Goal: Information Seeking & Learning: Check status

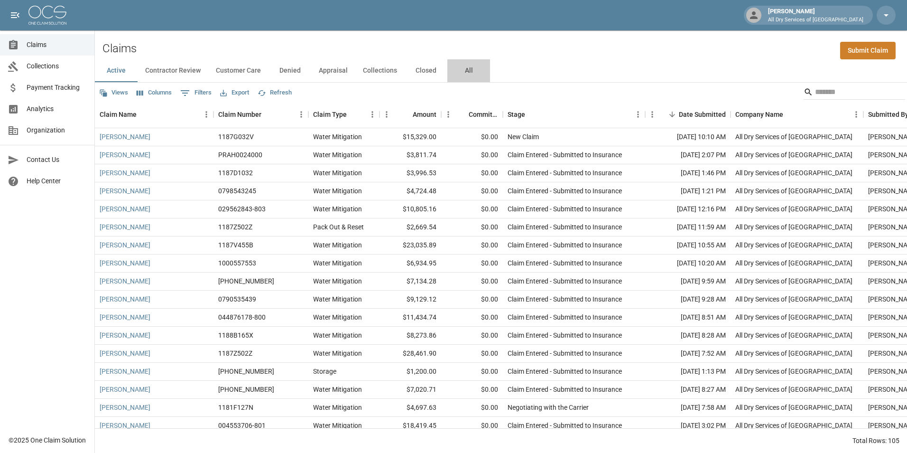
click at [464, 72] on button "All" at bounding box center [468, 70] width 43 height 23
click at [58, 107] on span "Analytics" at bounding box center [57, 109] width 60 height 10
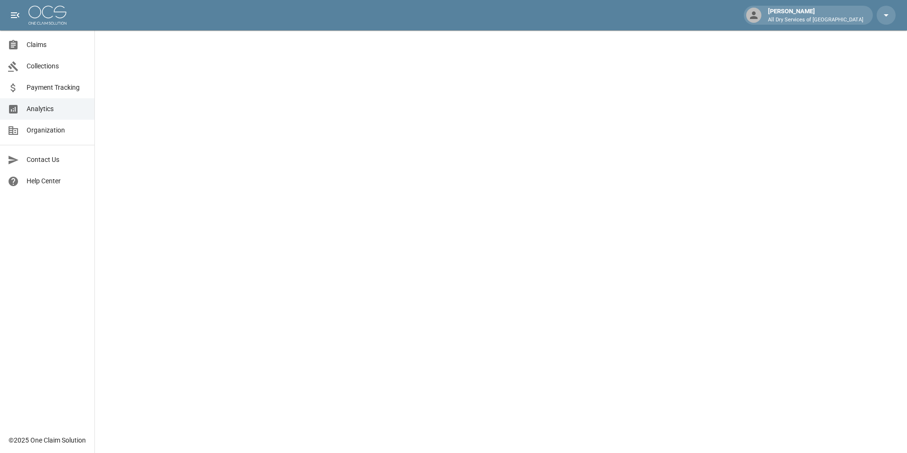
click at [58, 41] on span "Claims" at bounding box center [57, 45] width 60 height 10
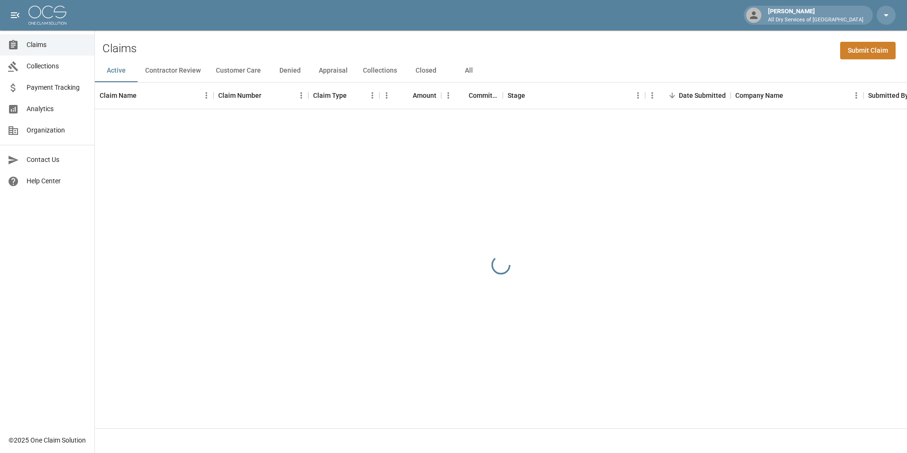
click at [471, 75] on button "All" at bounding box center [468, 70] width 43 height 23
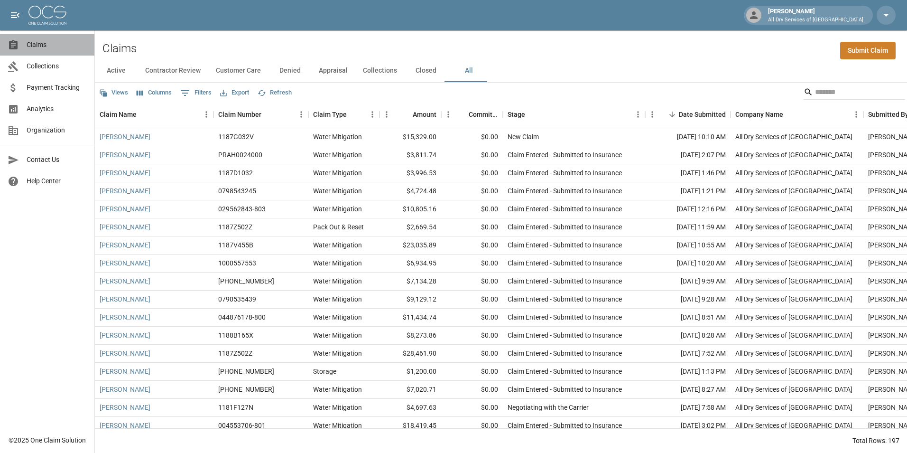
click at [43, 41] on span "Claims" at bounding box center [57, 45] width 60 height 10
click at [466, 74] on button "All" at bounding box center [468, 70] width 43 height 23
click at [825, 96] on input "Search" at bounding box center [853, 91] width 76 height 15
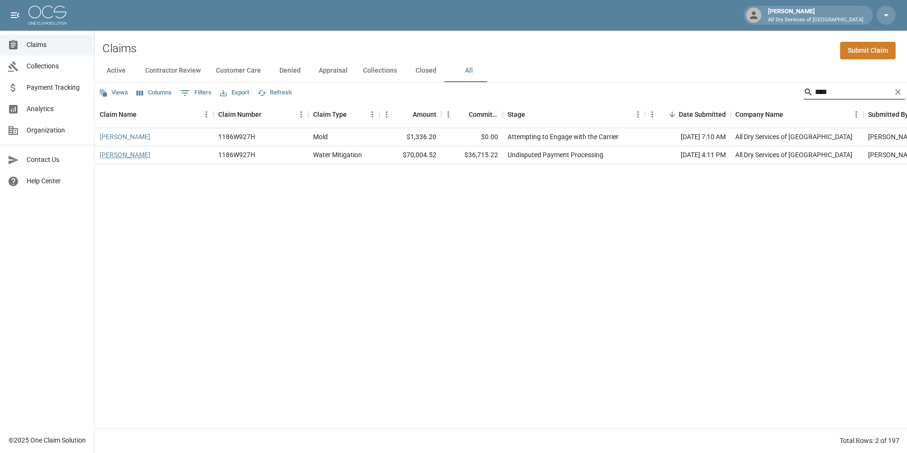
type input "****"
click at [117, 154] on link "[PERSON_NAME]" at bounding box center [125, 154] width 51 height 9
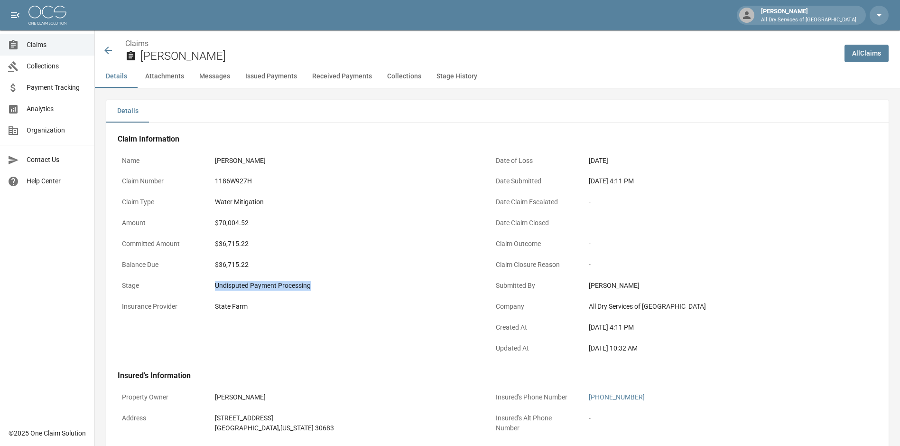
drag, startPoint x: 310, startPoint y: 289, endPoint x: 214, endPoint y: 294, distance: 96.5
click at [214, 294] on div "Undisputed Payment Processing" at bounding box center [345, 285] width 269 height 19
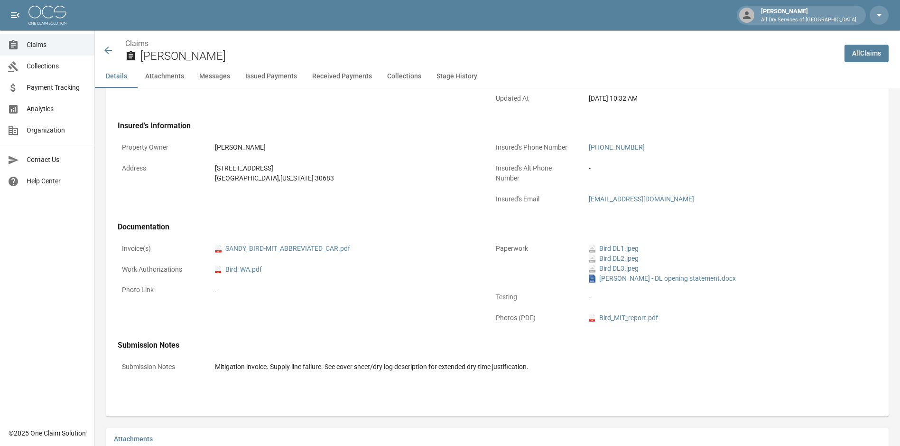
scroll to position [142, 0]
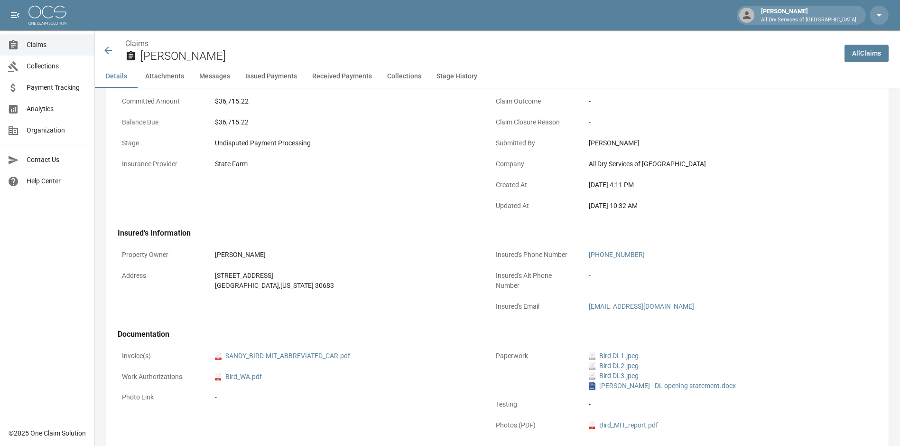
click at [376, 251] on div "[PERSON_NAME]" at bounding box center [345, 255] width 261 height 10
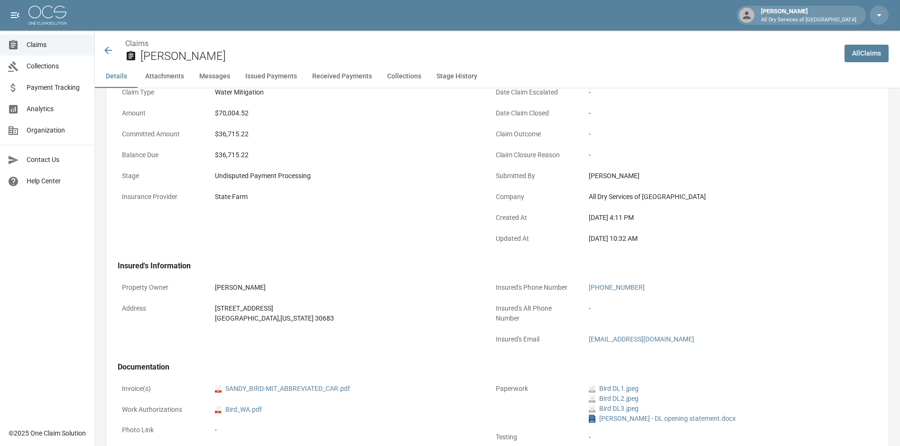
scroll to position [0, 0]
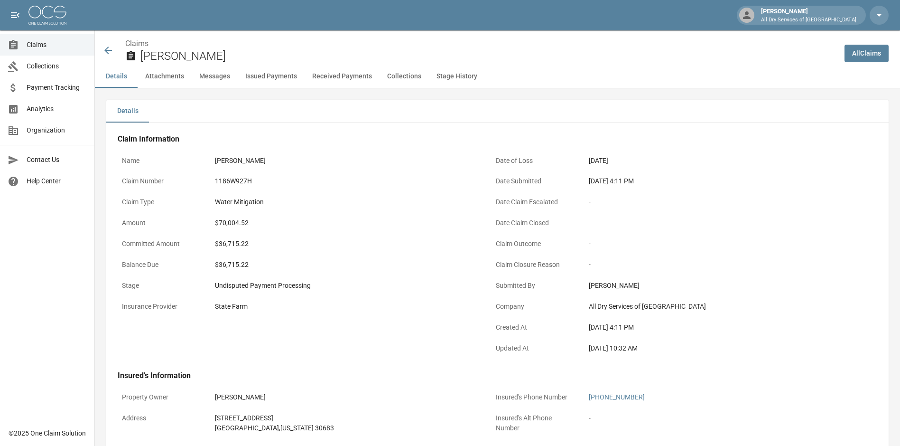
click at [41, 46] on span "Claims" at bounding box center [57, 45] width 60 height 10
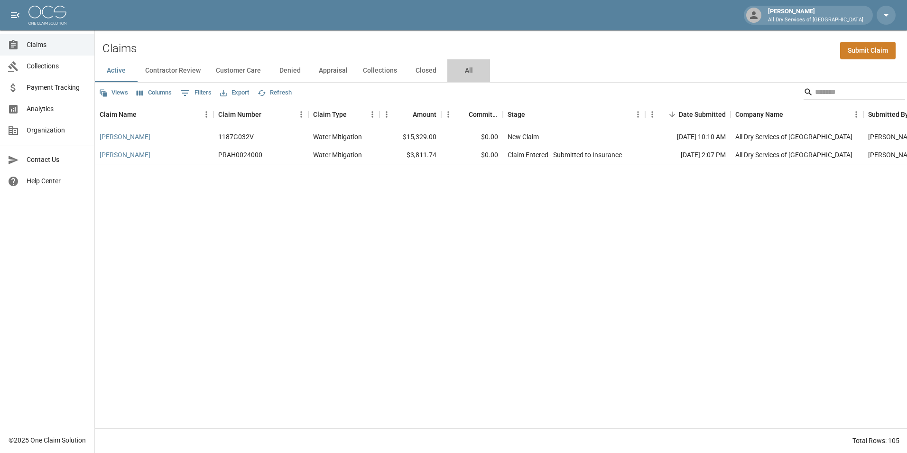
click at [467, 72] on button "All" at bounding box center [468, 70] width 43 height 23
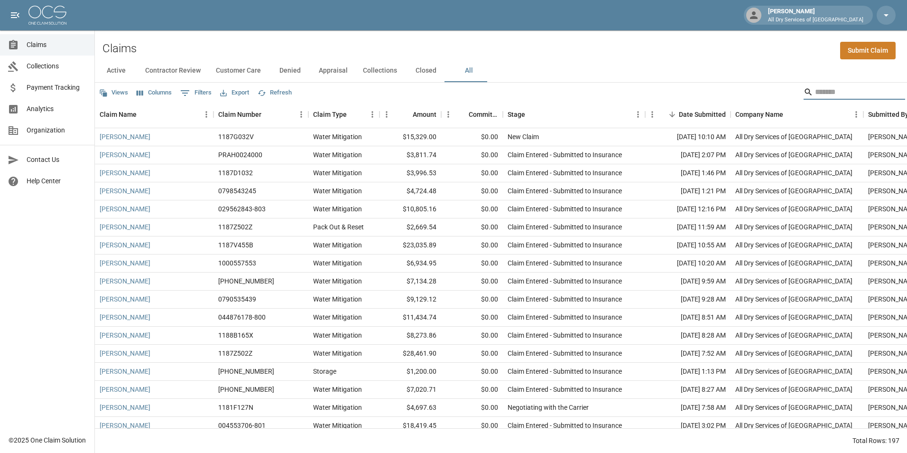
click at [824, 89] on input "Search" at bounding box center [853, 91] width 76 height 15
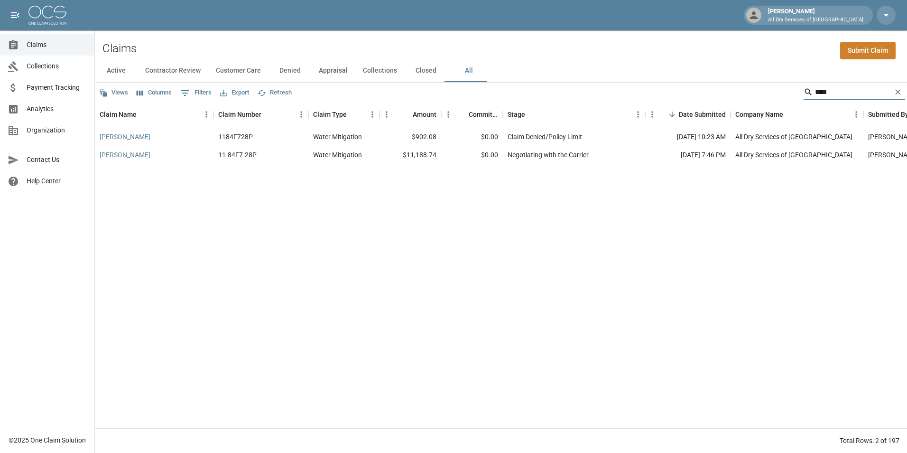
click at [838, 93] on input "****" at bounding box center [853, 91] width 76 height 15
click at [854, 93] on input "****" at bounding box center [853, 91] width 76 height 15
type input "*"
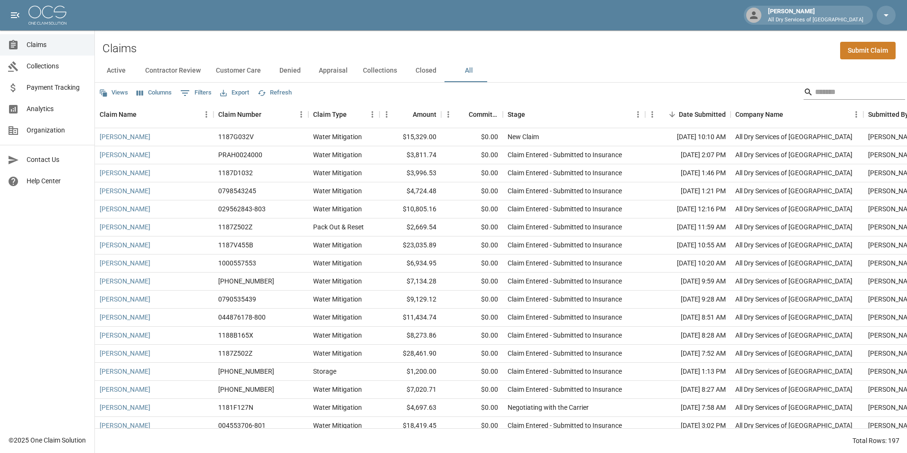
click at [838, 95] on input "Search" at bounding box center [853, 91] width 76 height 15
type input "*"
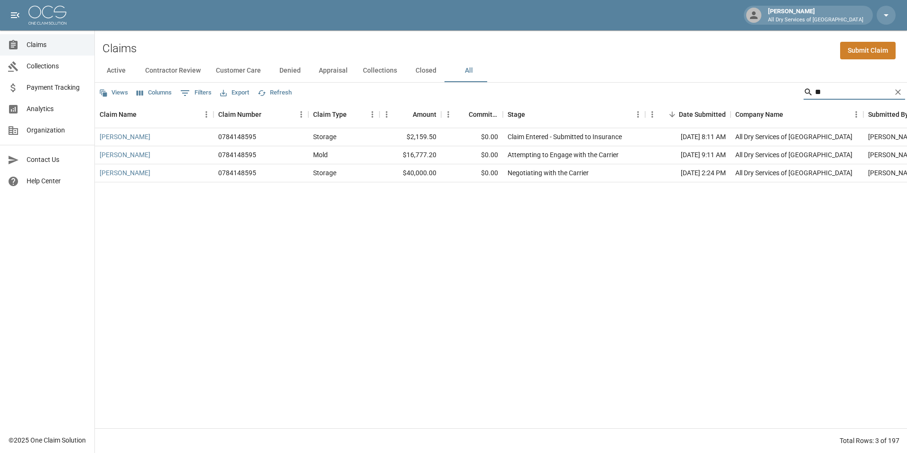
type input "*"
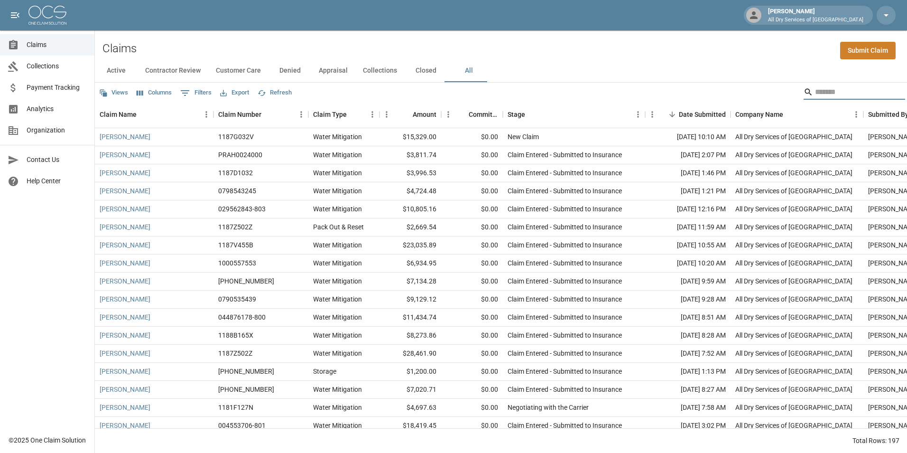
click at [848, 90] on input "Search" at bounding box center [853, 91] width 76 height 15
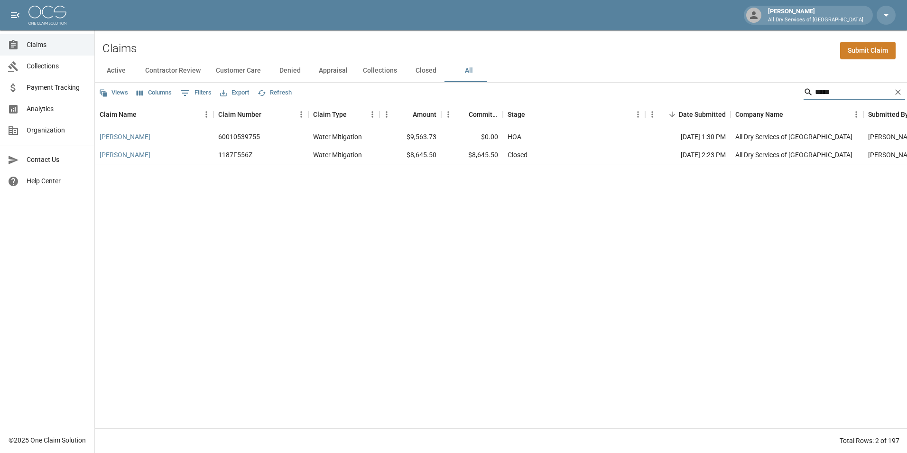
drag, startPoint x: 846, startPoint y: 87, endPoint x: 839, endPoint y: 94, distance: 9.7
click at [845, 88] on input "*****" at bounding box center [853, 91] width 76 height 15
type input "*"
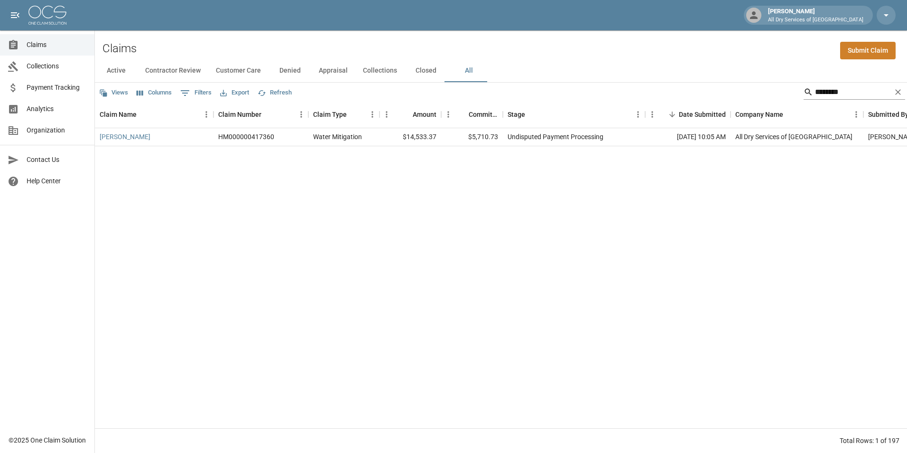
click at [849, 91] on input "********" at bounding box center [853, 91] width 76 height 15
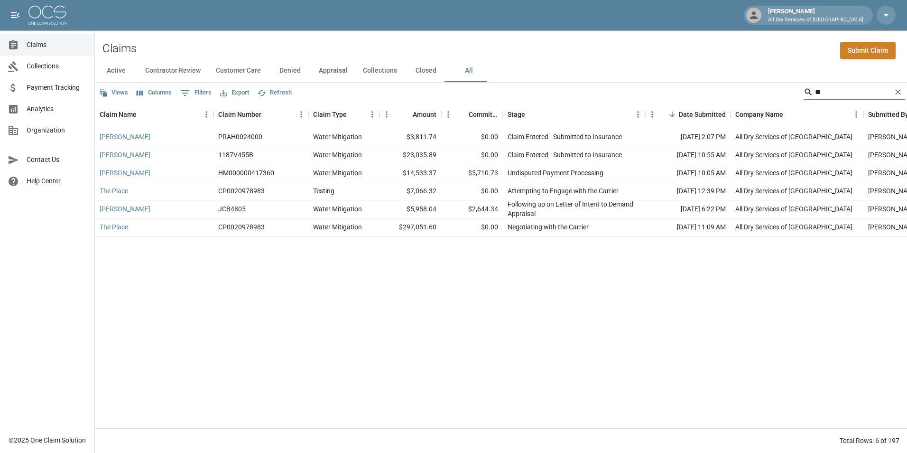
type input "*"
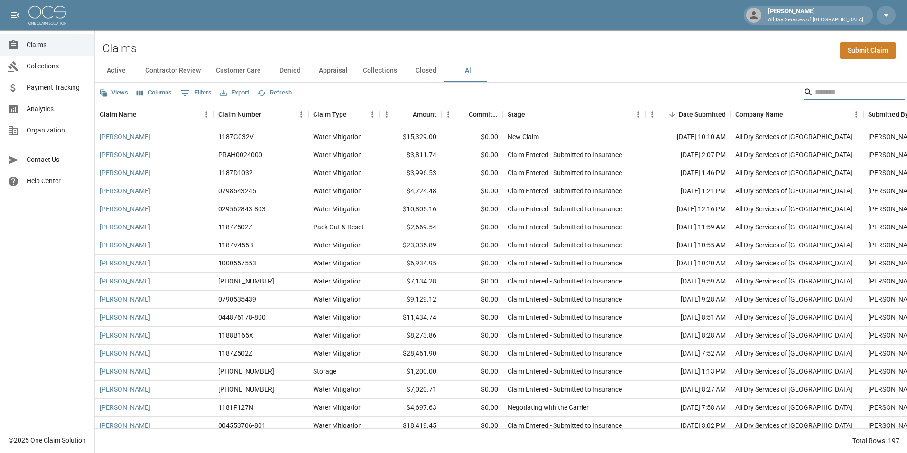
click at [855, 95] on input "Search" at bounding box center [853, 91] width 76 height 15
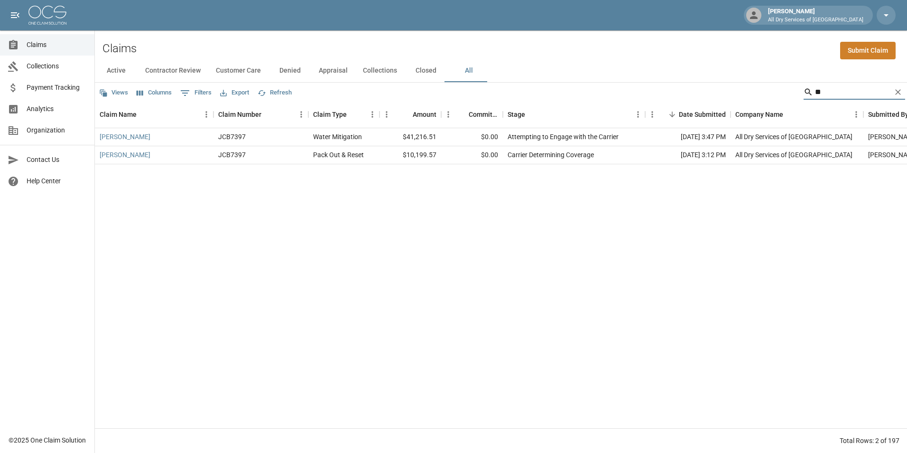
type input "*"
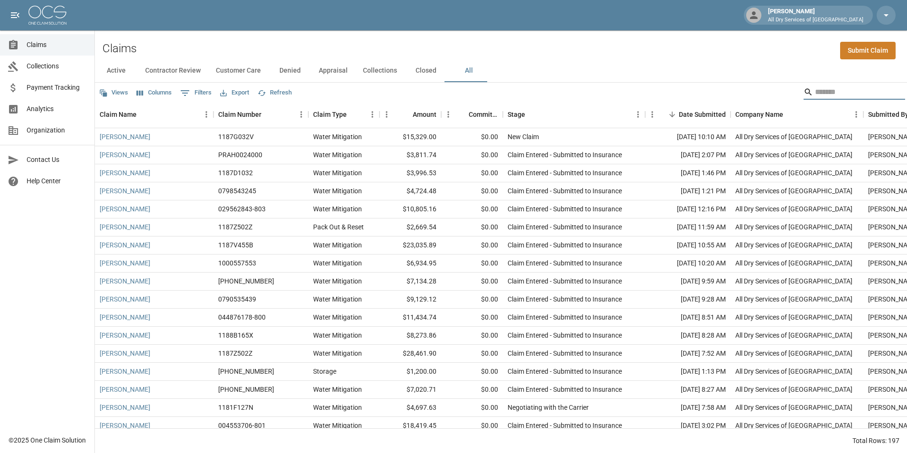
click at [831, 92] on input "Search" at bounding box center [853, 91] width 76 height 15
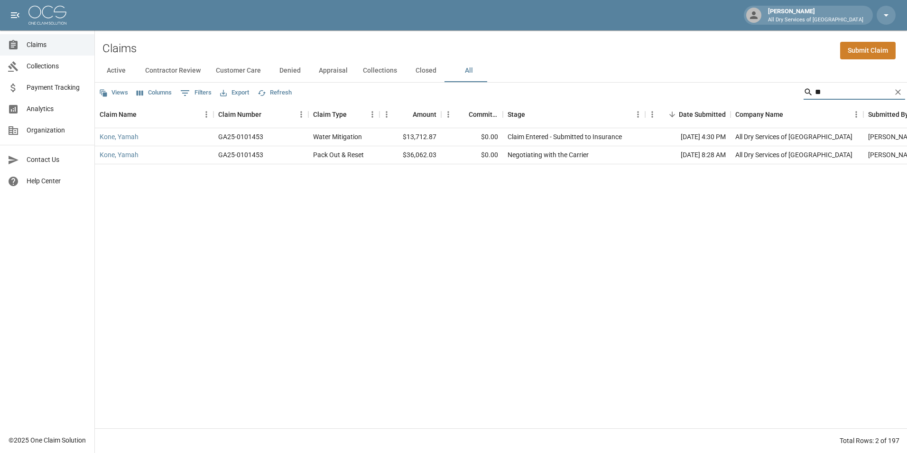
type input "*"
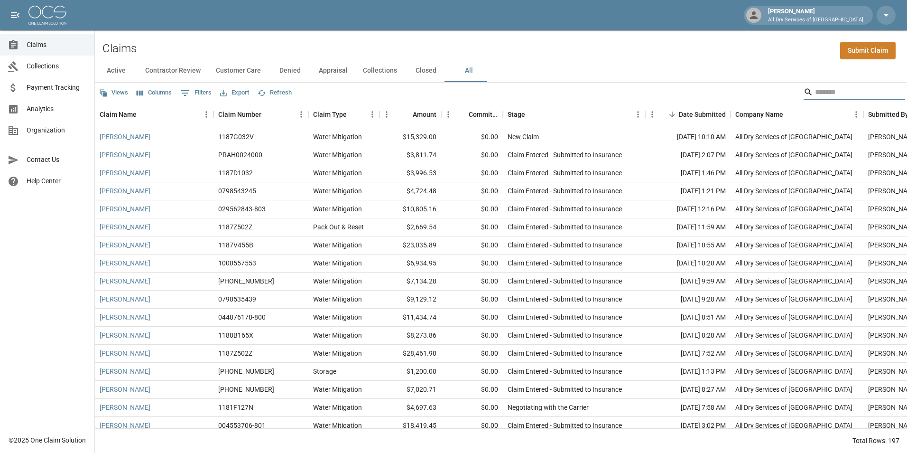
click at [860, 90] on input "Search" at bounding box center [853, 91] width 76 height 15
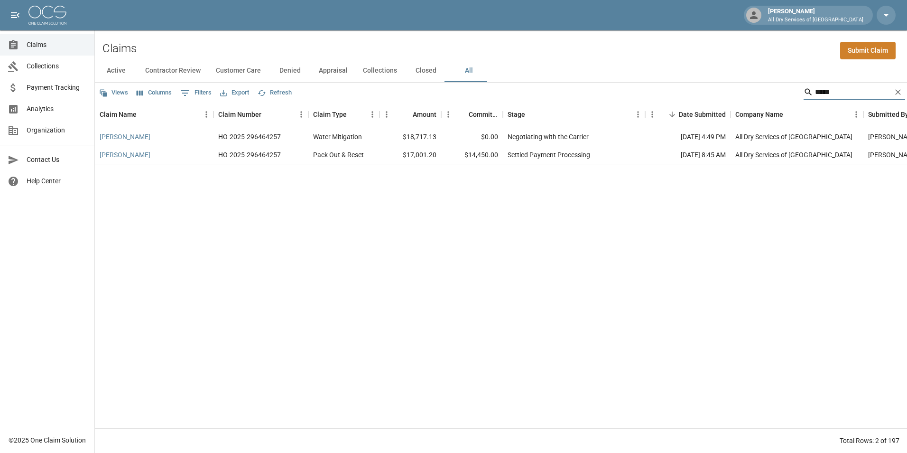
click at [837, 97] on input "*****" at bounding box center [853, 91] width 76 height 15
type input "*"
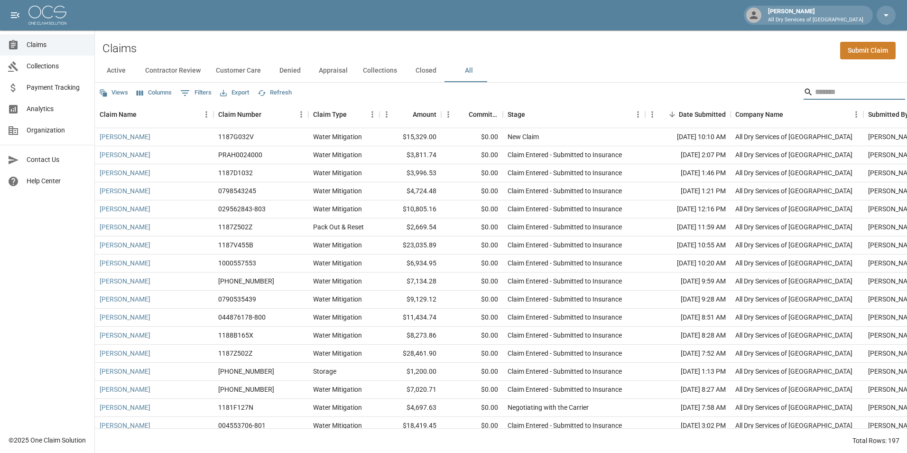
click at [837, 90] on input "Search" at bounding box center [853, 91] width 76 height 15
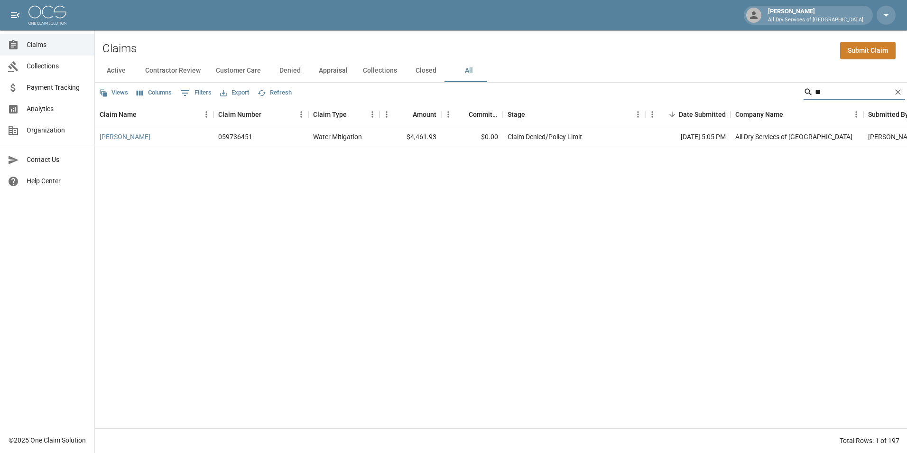
type input "*"
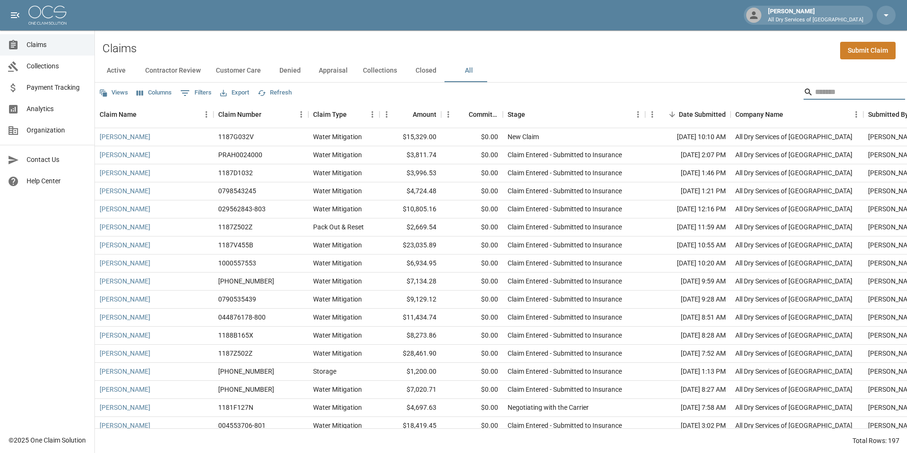
click at [831, 92] on input "Search" at bounding box center [853, 91] width 76 height 15
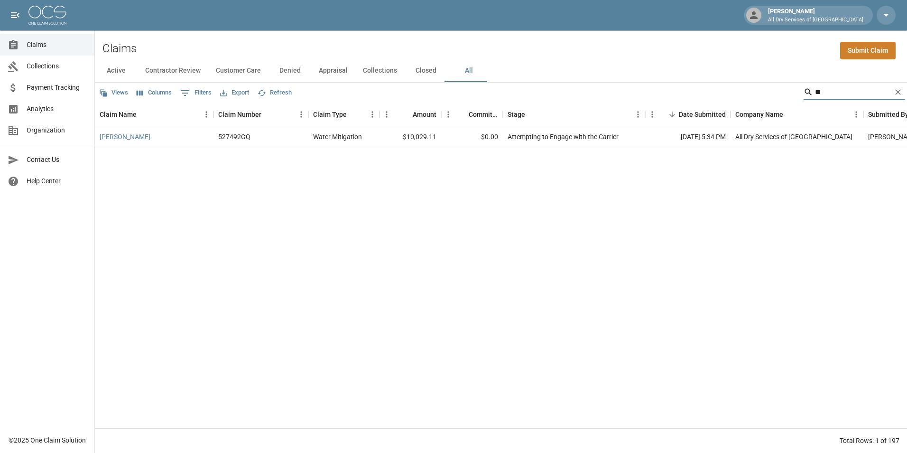
type input "*"
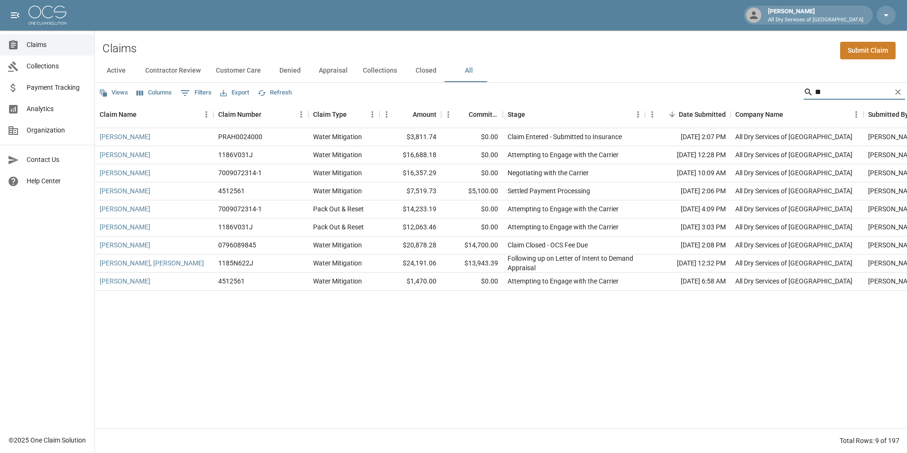
type input "*"
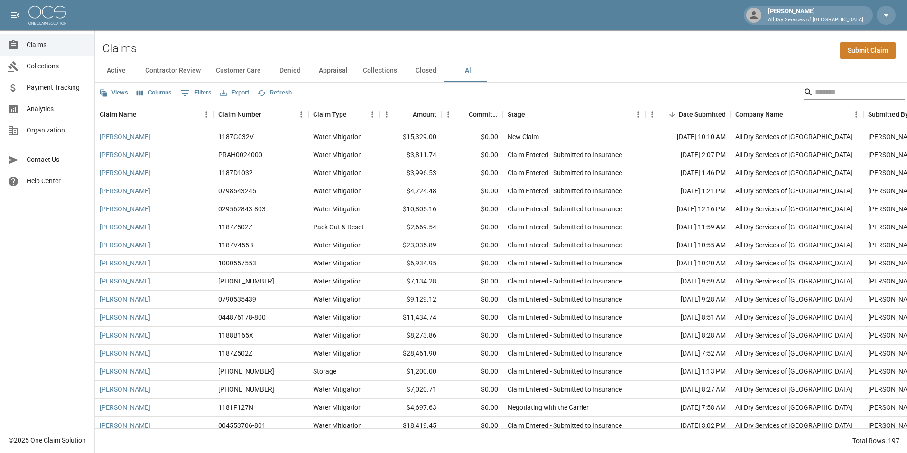
click at [830, 95] on input "Search" at bounding box center [853, 91] width 76 height 15
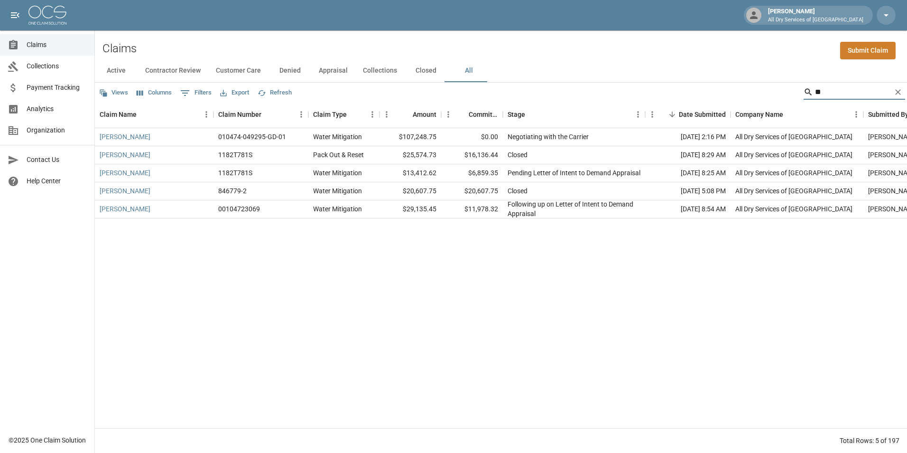
type input "*"
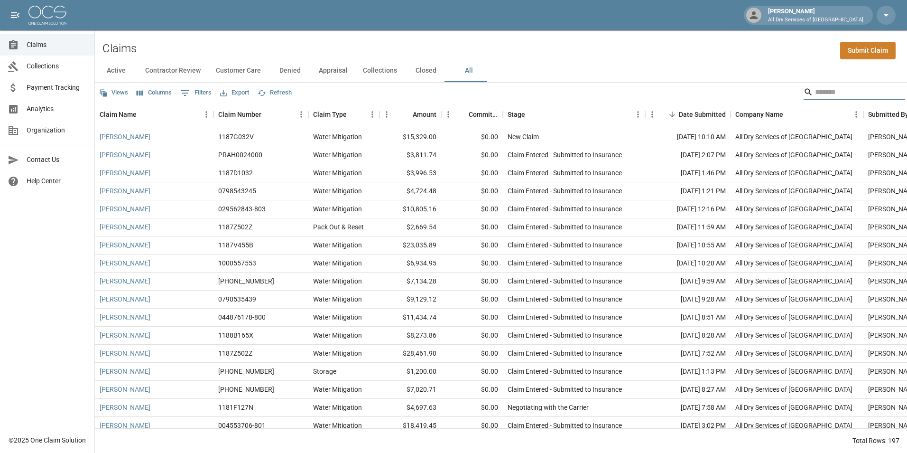
click at [820, 95] on input "Search" at bounding box center [853, 91] width 76 height 15
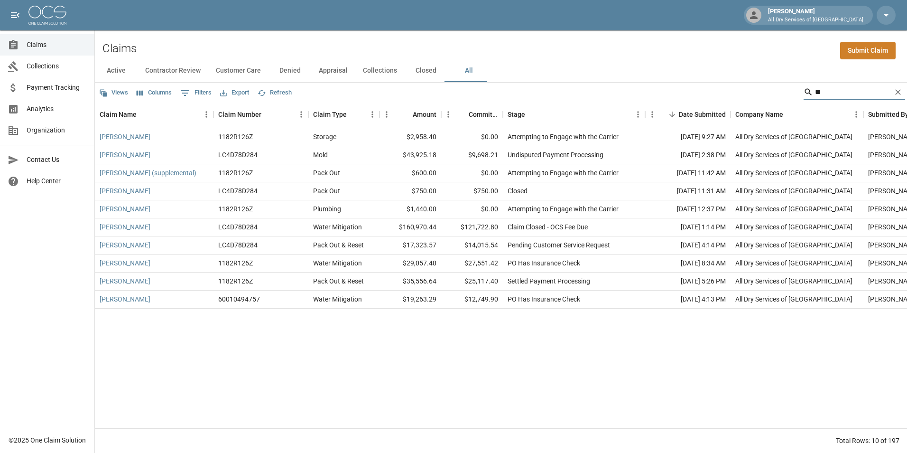
type input "*"
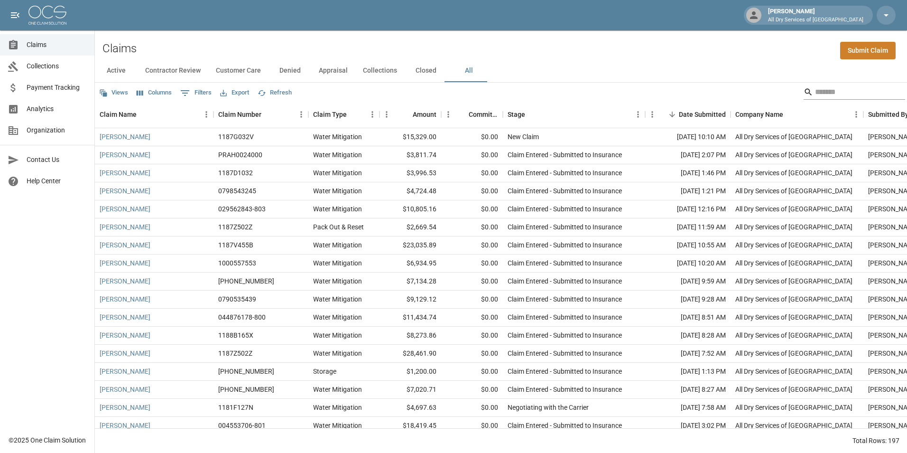
click at [832, 93] on input "Search" at bounding box center [853, 91] width 76 height 15
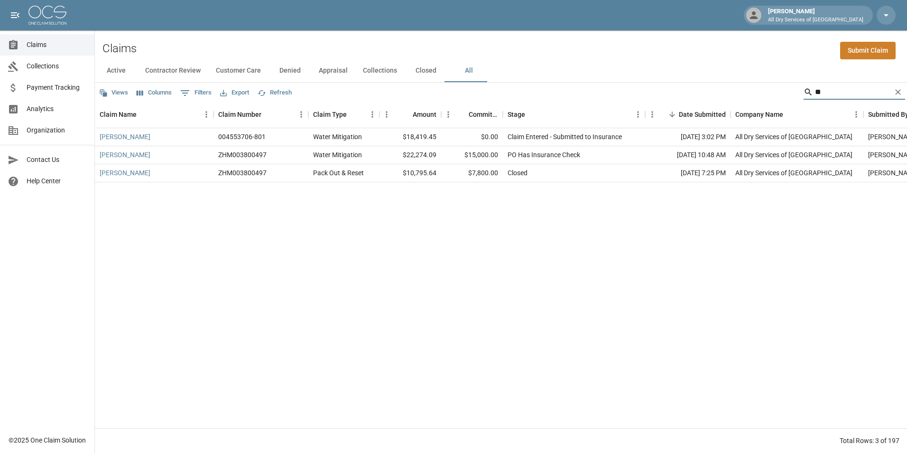
type input "*"
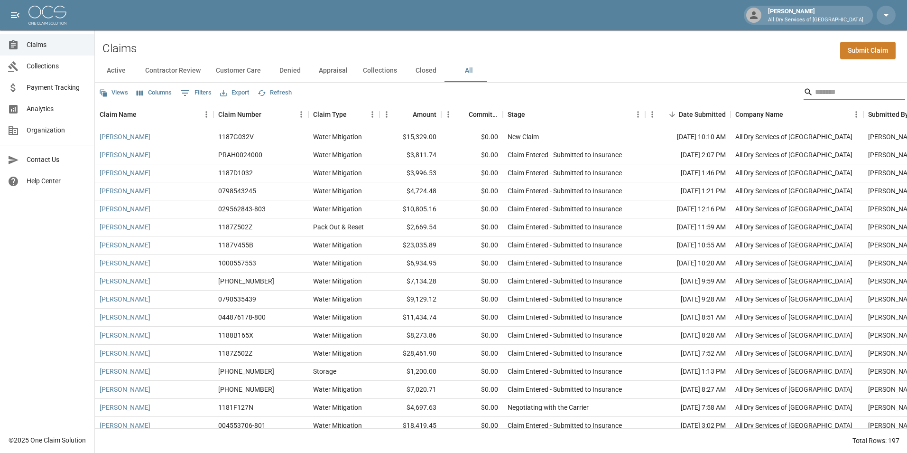
click at [840, 96] on input "Search" at bounding box center [853, 91] width 76 height 15
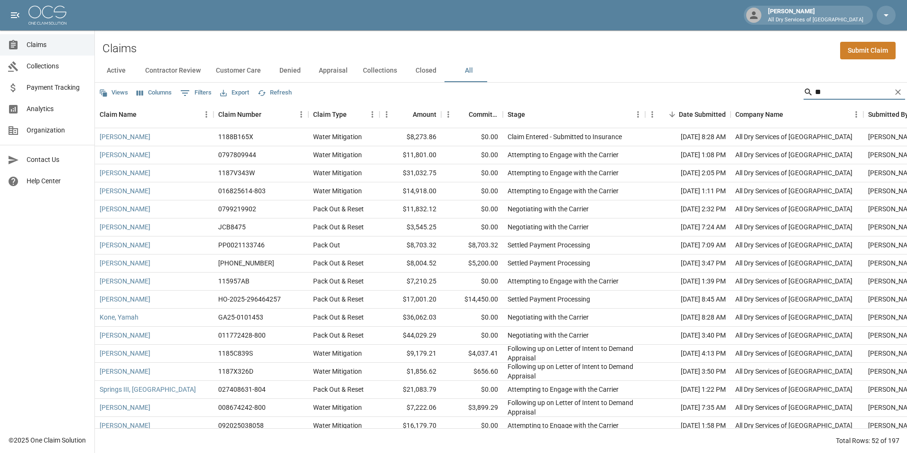
type input "*"
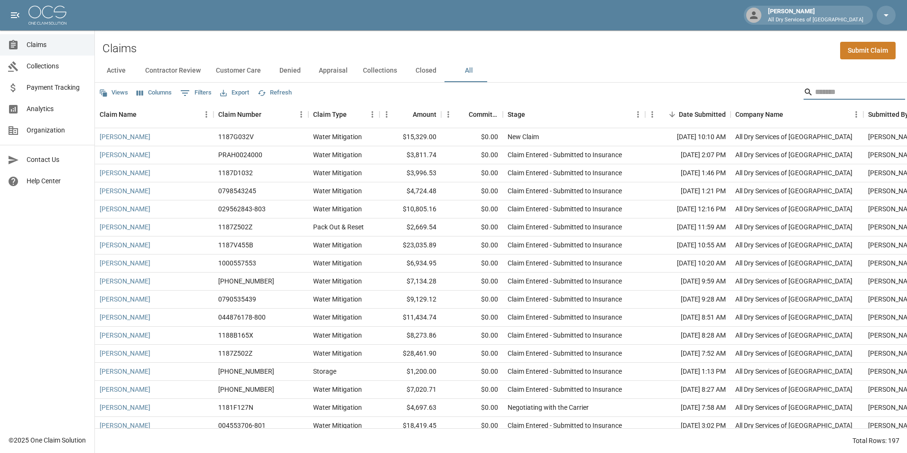
click at [820, 93] on input "Search" at bounding box center [853, 91] width 76 height 15
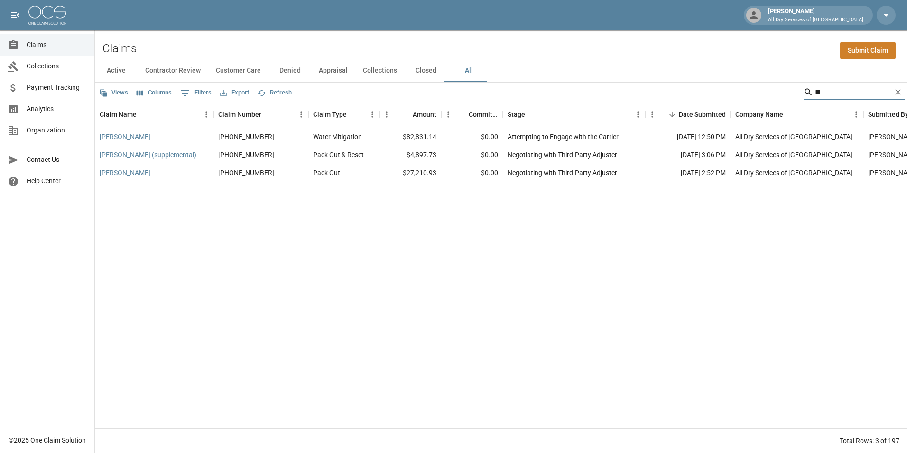
type input "*"
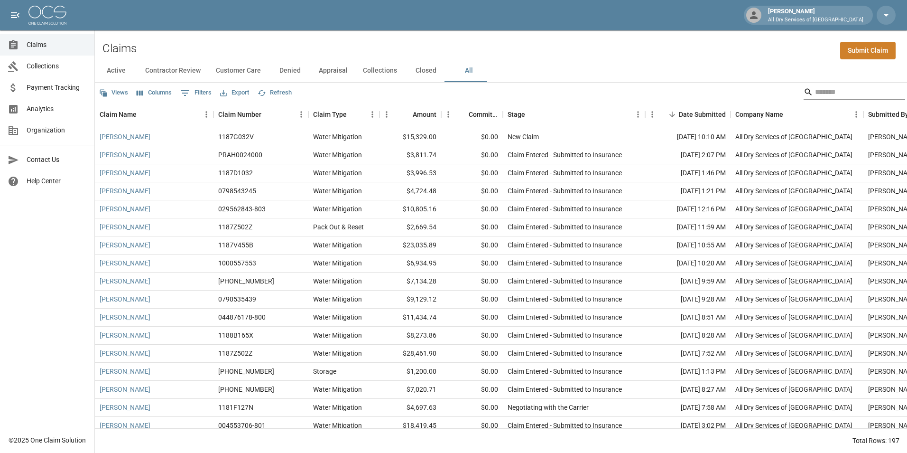
click at [845, 90] on input "Search" at bounding box center [853, 91] width 76 height 15
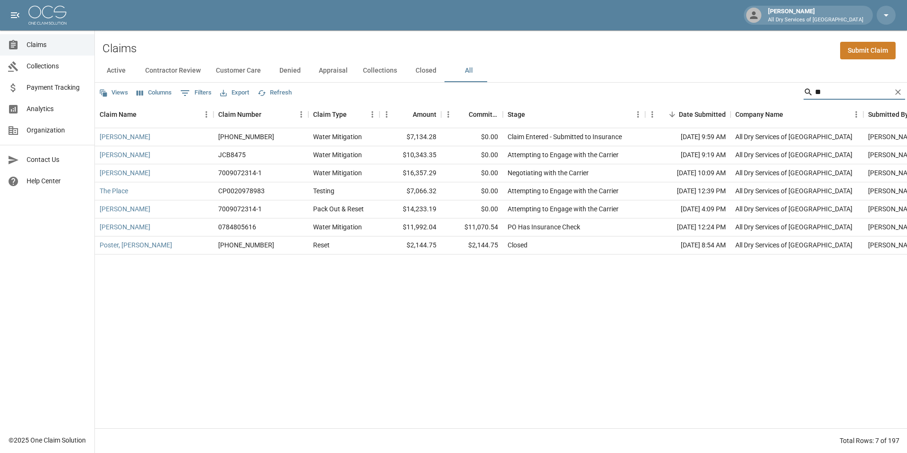
type input "*"
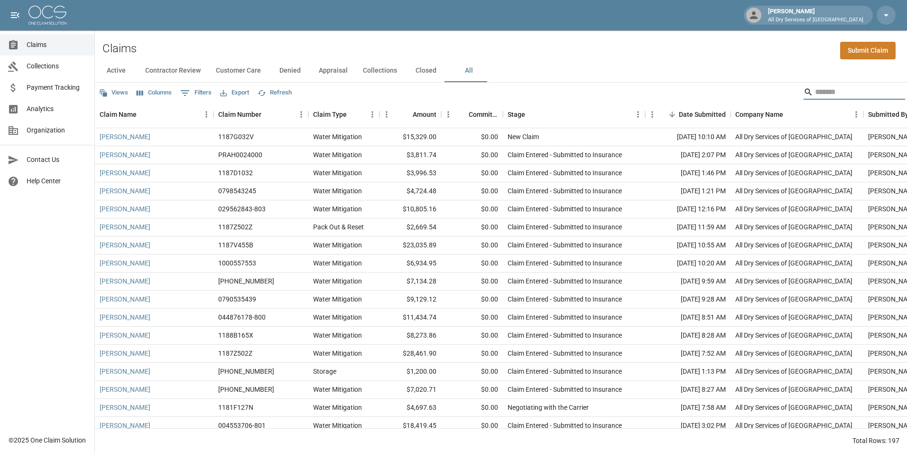
click at [851, 88] on input "Search" at bounding box center [853, 91] width 76 height 15
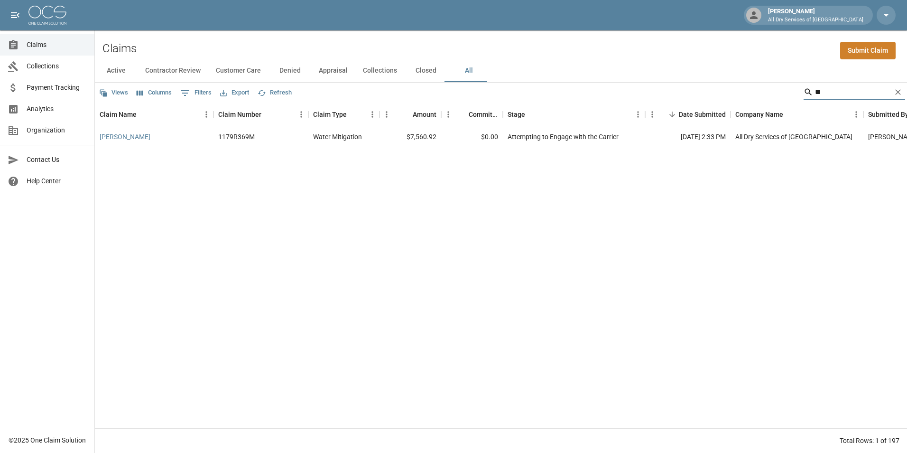
type input "*"
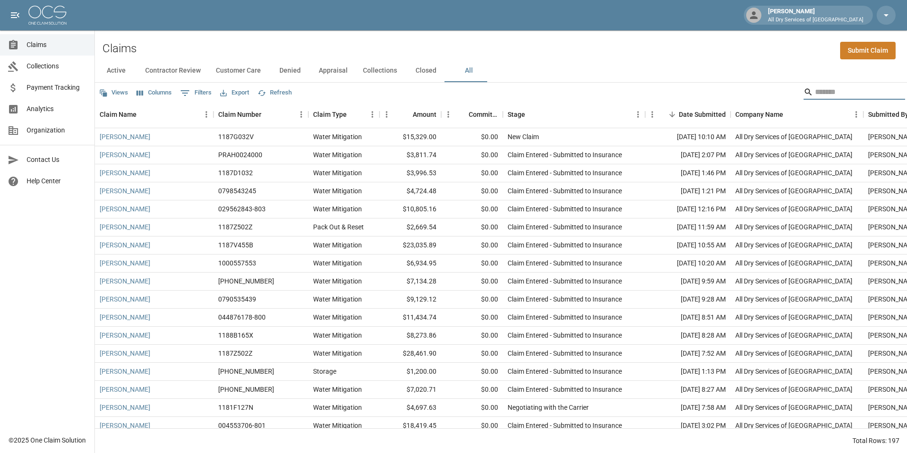
drag, startPoint x: 830, startPoint y: 97, endPoint x: 830, endPoint y: 90, distance: 7.6
click at [829, 94] on input "Search" at bounding box center [853, 91] width 76 height 15
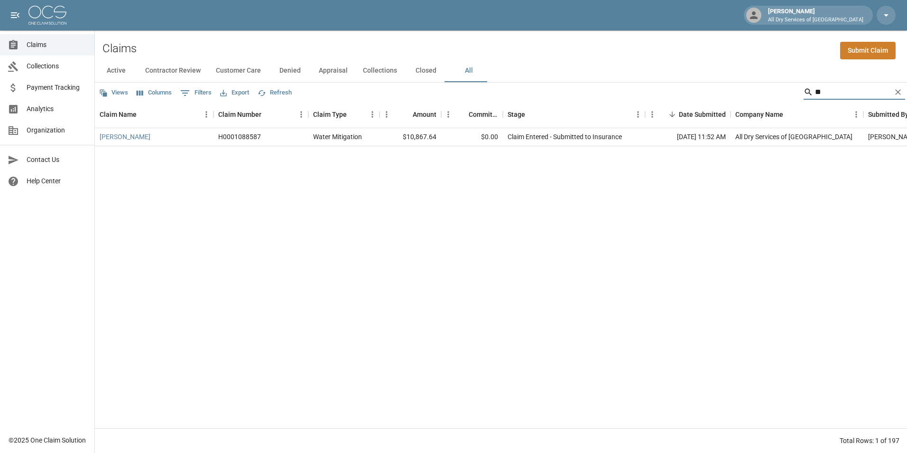
type input "*"
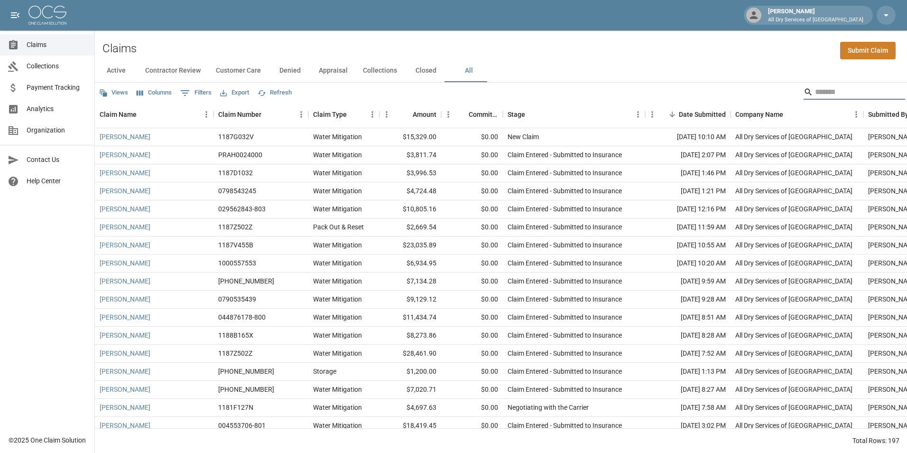
drag, startPoint x: 839, startPoint y: 91, endPoint x: 834, endPoint y: 93, distance: 5.1
click at [838, 90] on input "Search" at bounding box center [853, 91] width 76 height 15
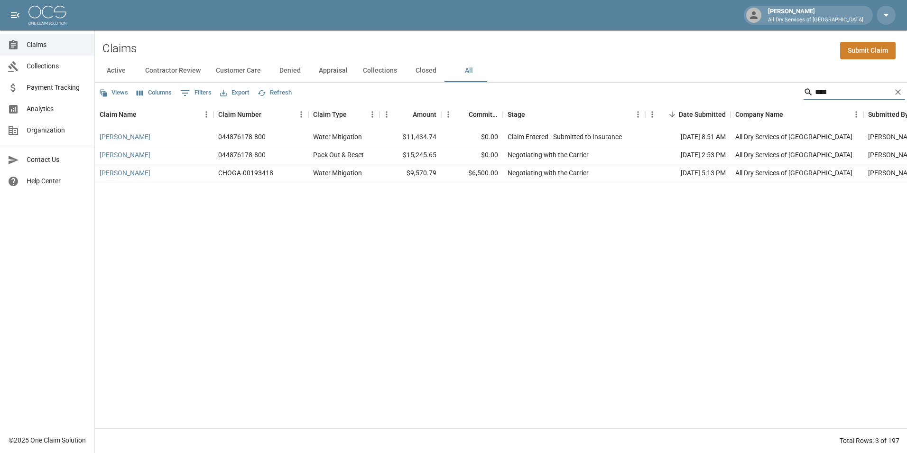
type input "****"
click at [173, 175] on div "[PERSON_NAME]" at bounding box center [154, 173] width 119 height 18
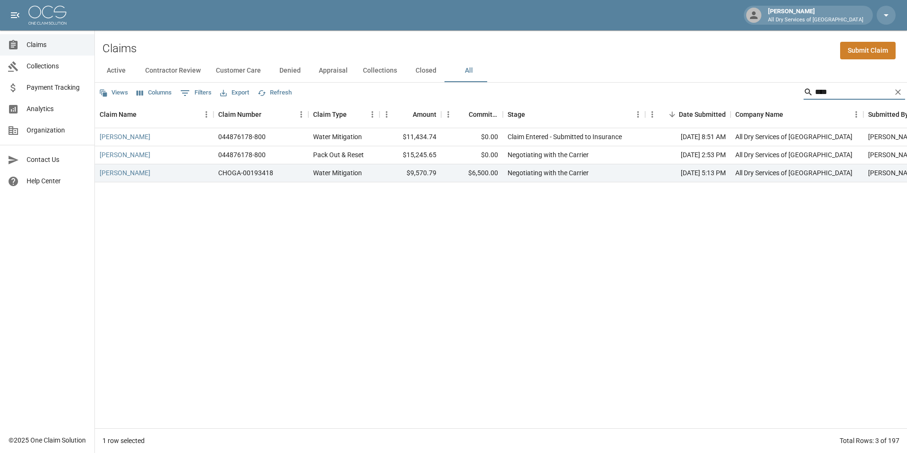
drag, startPoint x: 835, startPoint y: 92, endPoint x: 829, endPoint y: 95, distance: 6.4
click at [834, 93] on input "****" at bounding box center [853, 91] width 76 height 15
type input "*"
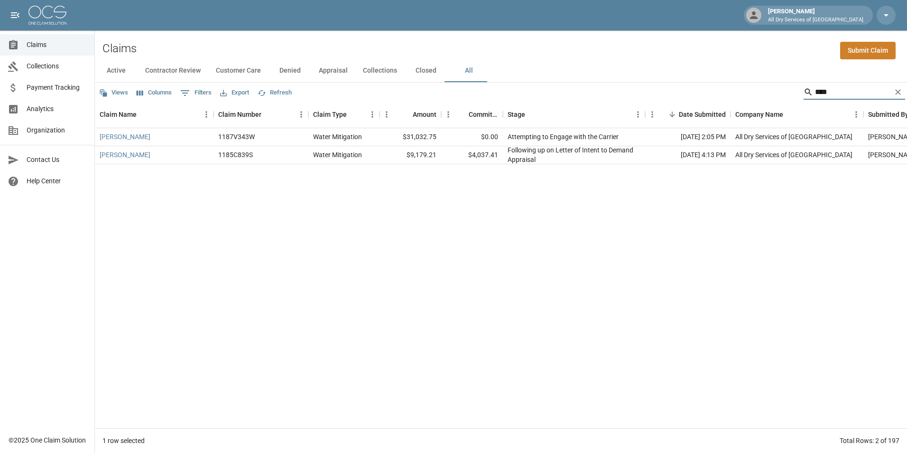
drag, startPoint x: 831, startPoint y: 90, endPoint x: 825, endPoint y: 96, distance: 8.7
click at [830, 92] on input "****" at bounding box center [853, 91] width 76 height 15
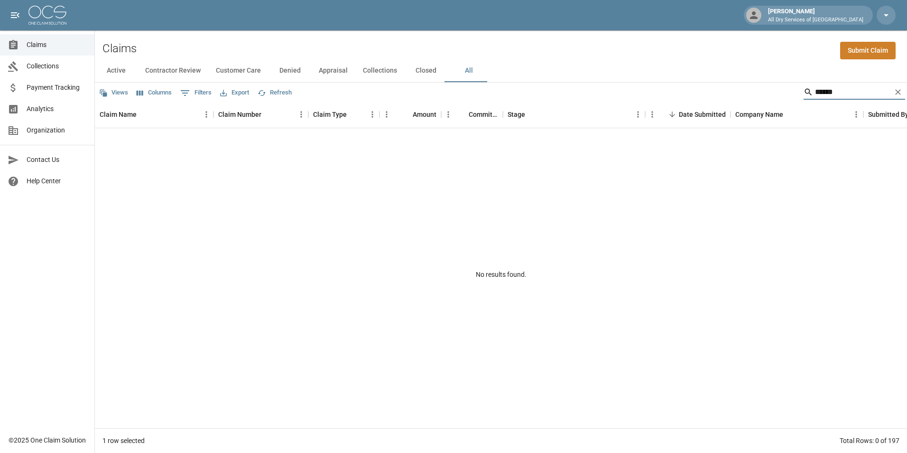
click at [836, 95] on input "******" at bounding box center [853, 91] width 76 height 15
type input "*"
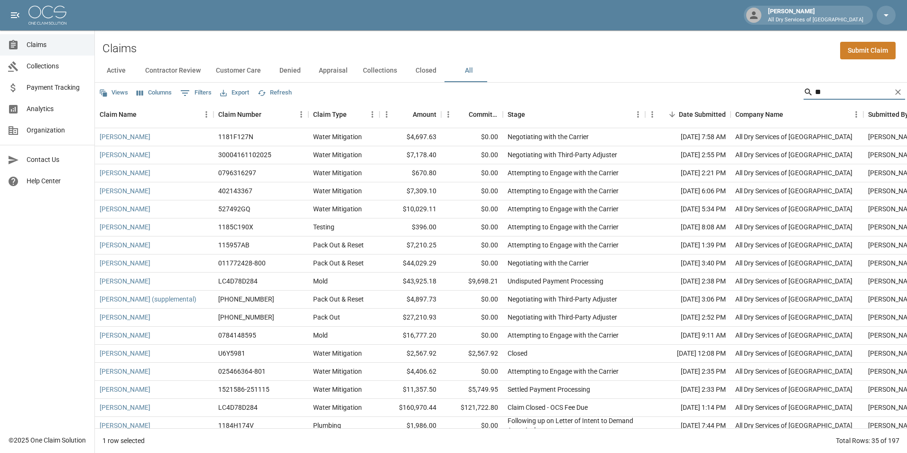
type input "*"
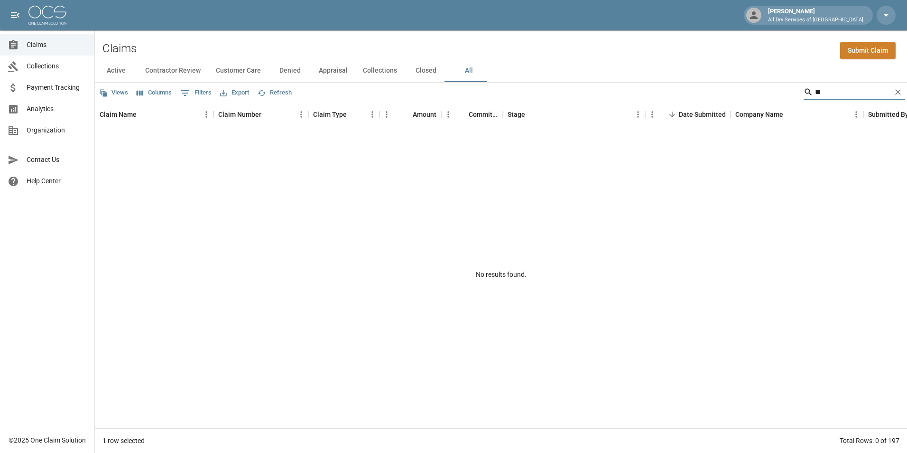
type input "*"
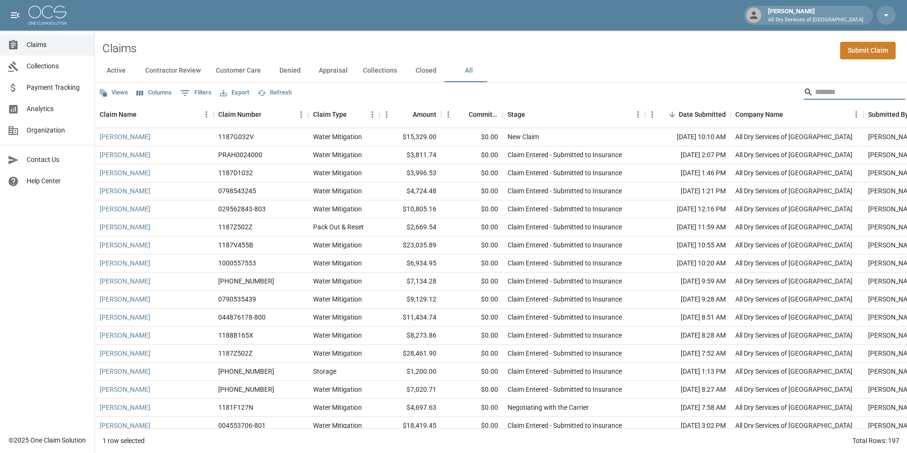
click at [815, 91] on input "Search" at bounding box center [853, 91] width 76 height 15
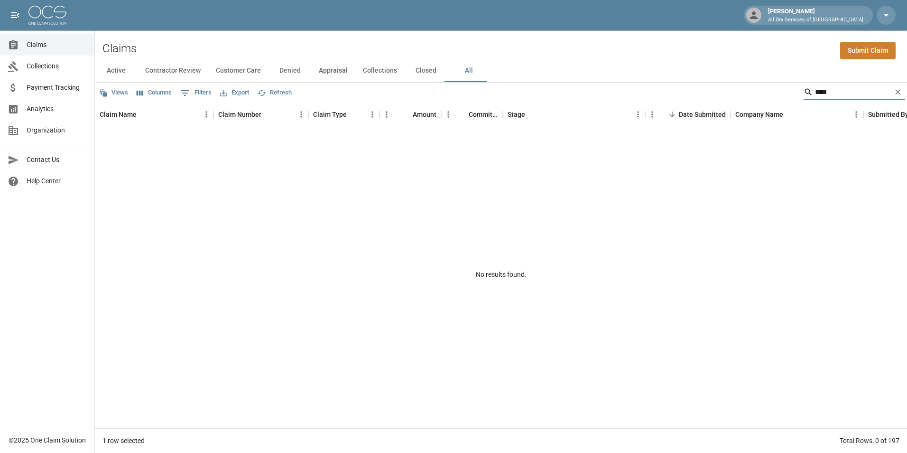
click at [831, 92] on input "****" at bounding box center [853, 91] width 76 height 15
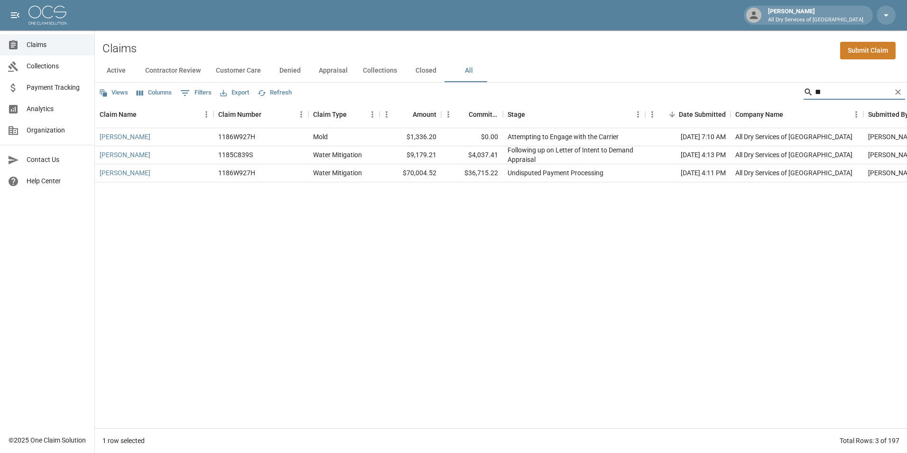
type input "*"
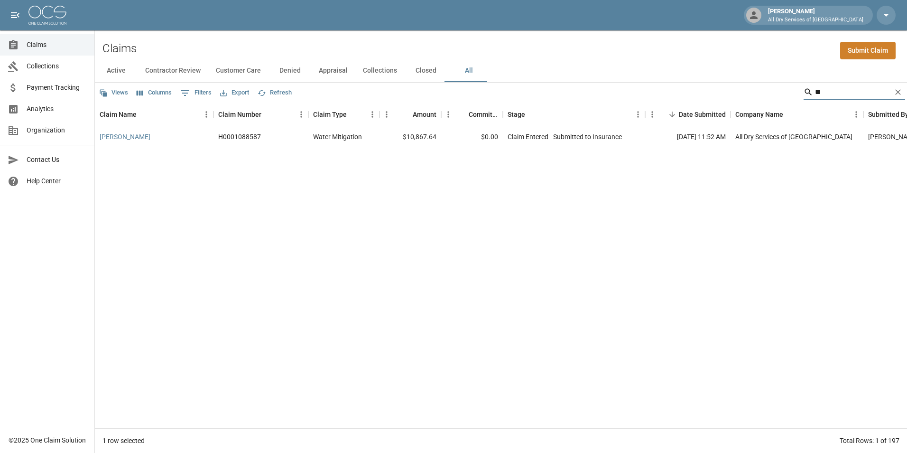
type input "*"
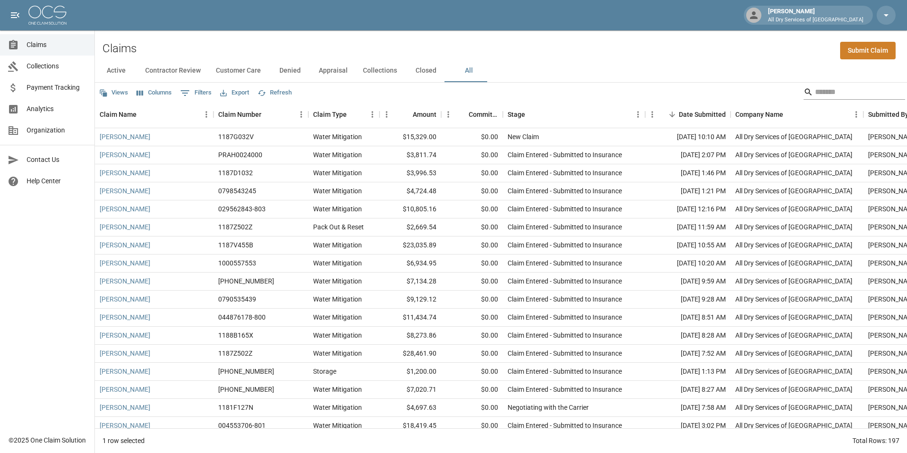
click at [840, 93] on input "Search" at bounding box center [853, 91] width 76 height 15
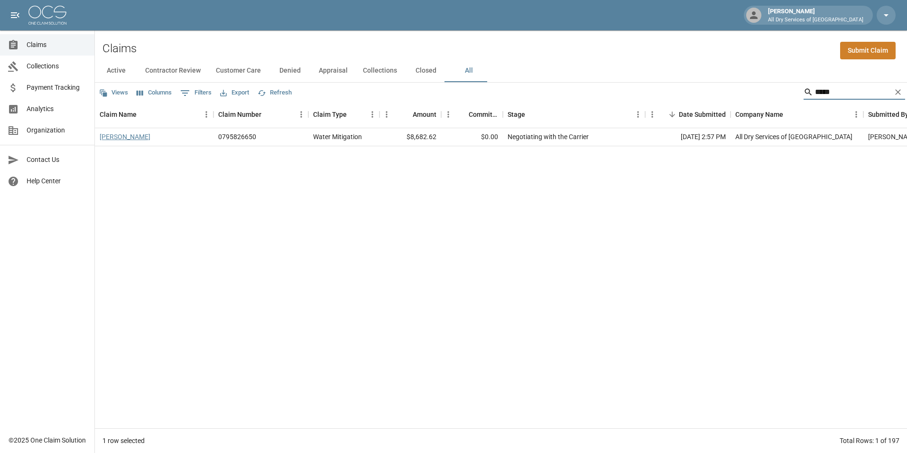
type input "*****"
click at [133, 135] on link "[PERSON_NAME]" at bounding box center [125, 136] width 51 height 9
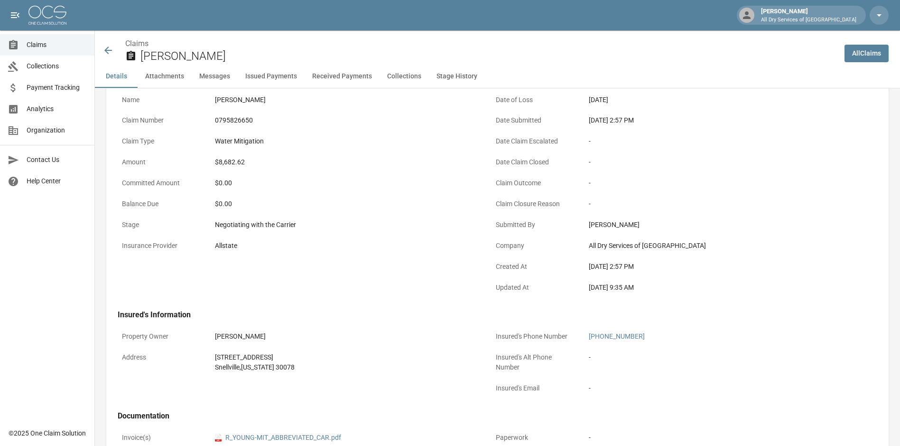
scroll to position [237, 0]
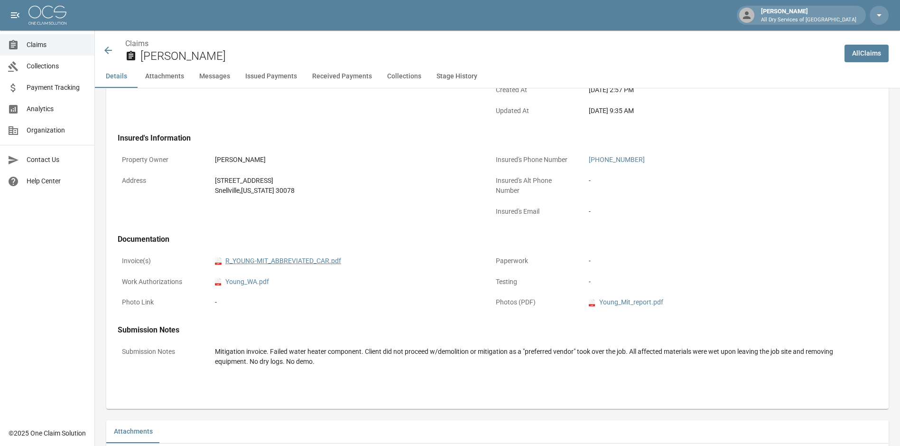
click at [300, 264] on link "pdf R_YOUNG-MIT_ABBREVIATED_CAR.pdf" at bounding box center [278, 261] width 126 height 10
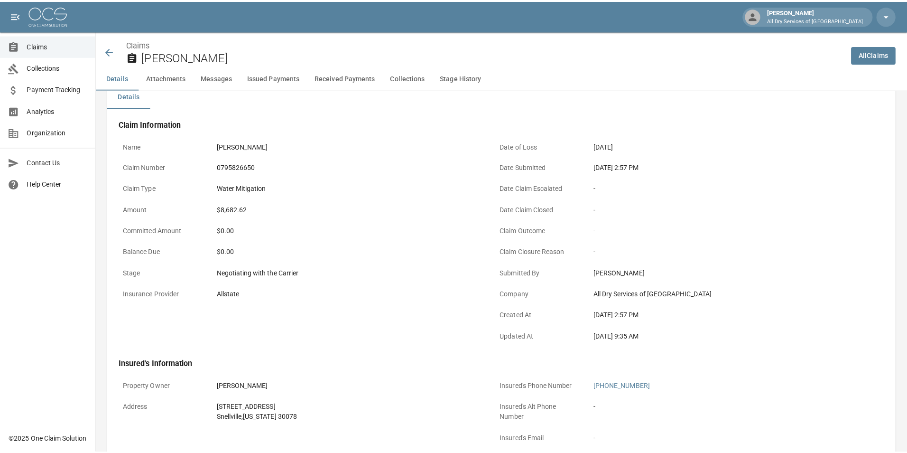
scroll to position [0, 0]
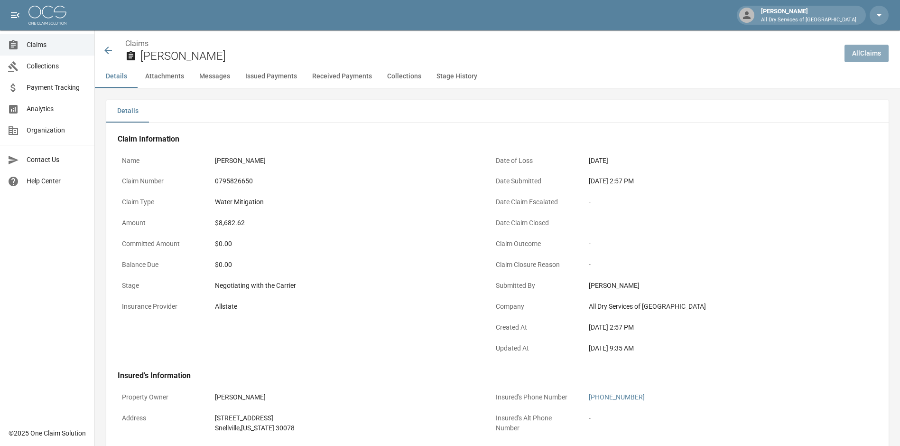
click at [879, 53] on link "All Claims" at bounding box center [867, 54] width 44 height 18
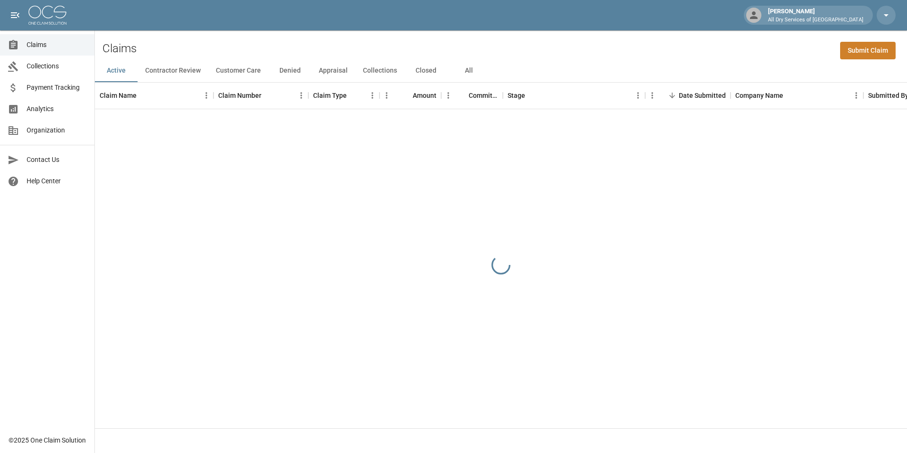
click at [465, 69] on button "All" at bounding box center [468, 70] width 43 height 23
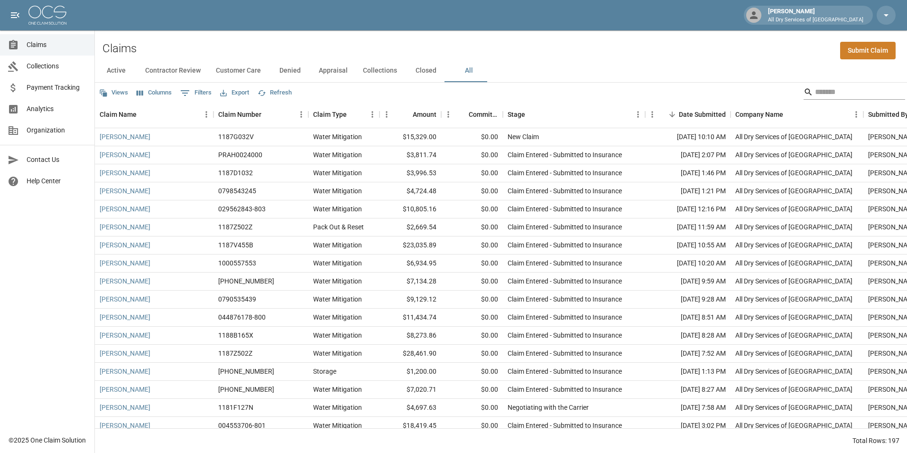
click at [823, 90] on input "Search" at bounding box center [853, 91] width 76 height 15
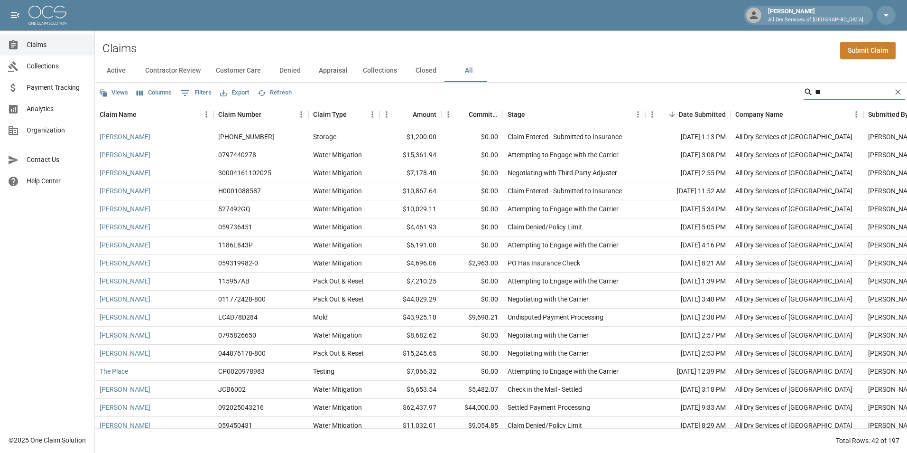
type input "*"
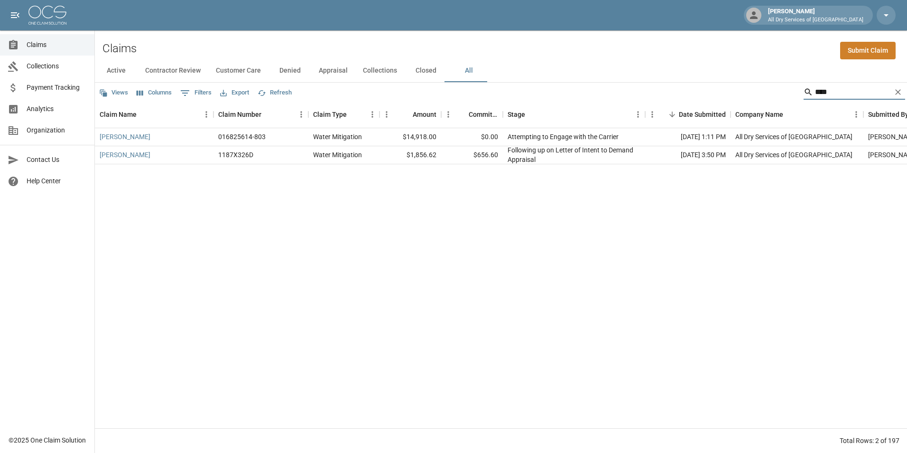
click at [845, 93] on input "****" at bounding box center [853, 91] width 76 height 15
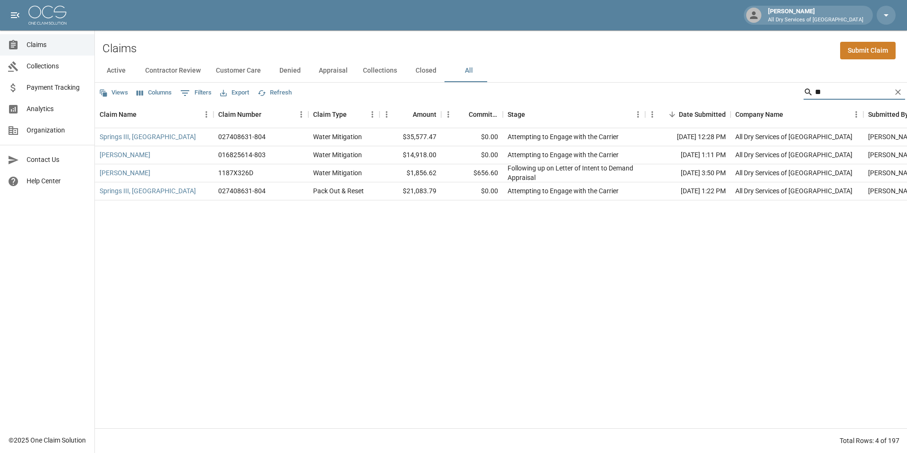
type input "*"
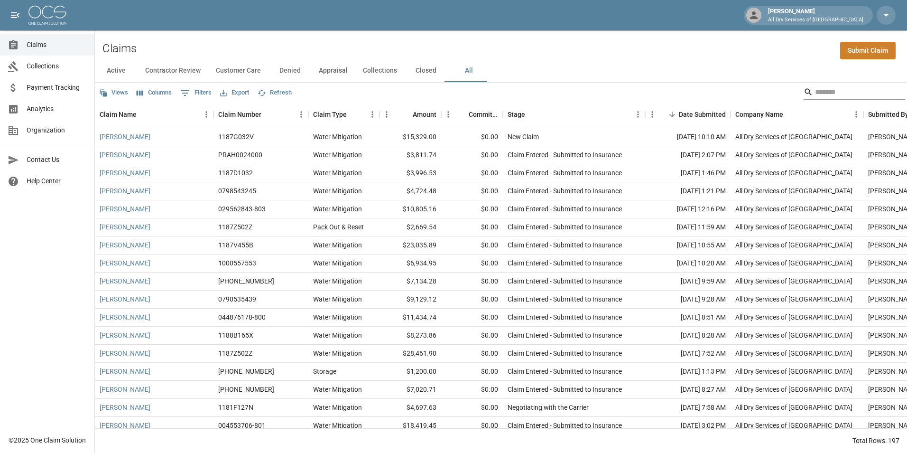
click at [836, 91] on input "Search" at bounding box center [853, 91] width 76 height 15
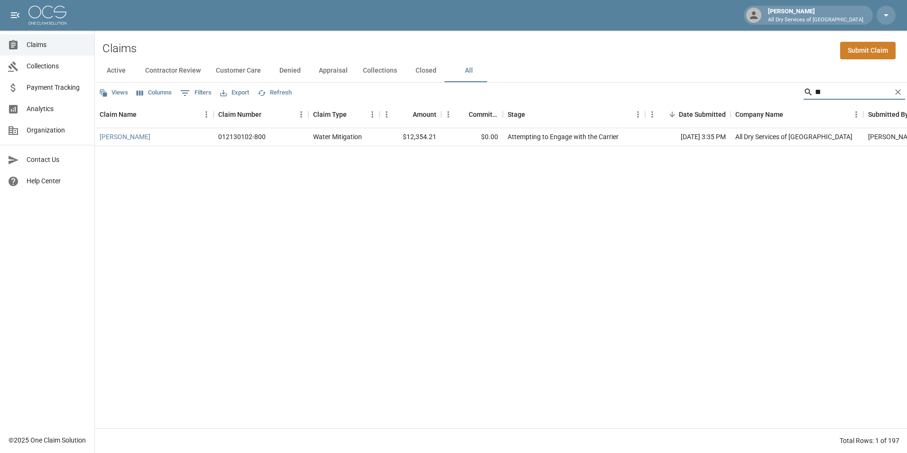
type input "*"
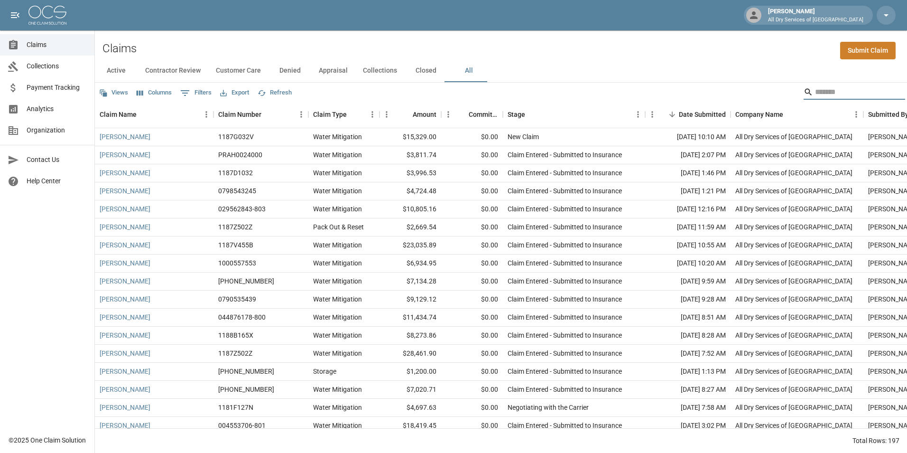
click at [847, 89] on input "Search" at bounding box center [853, 91] width 76 height 15
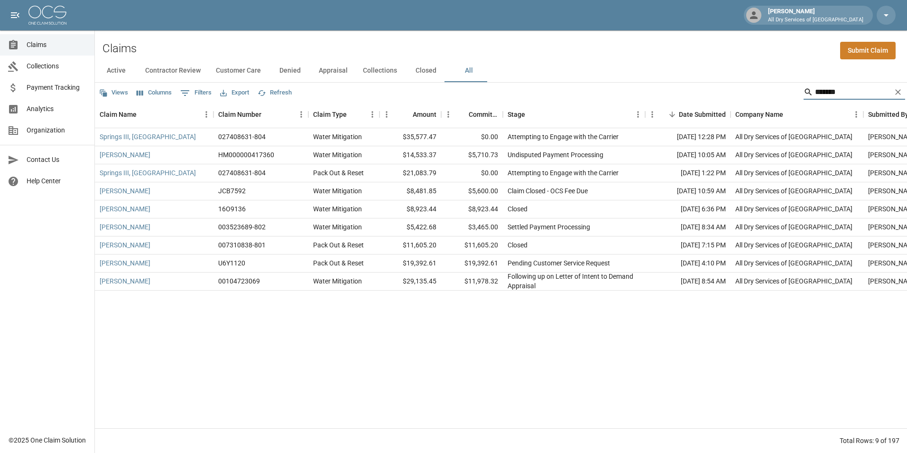
click at [856, 91] on input "*******" at bounding box center [853, 91] width 76 height 15
type input "*"
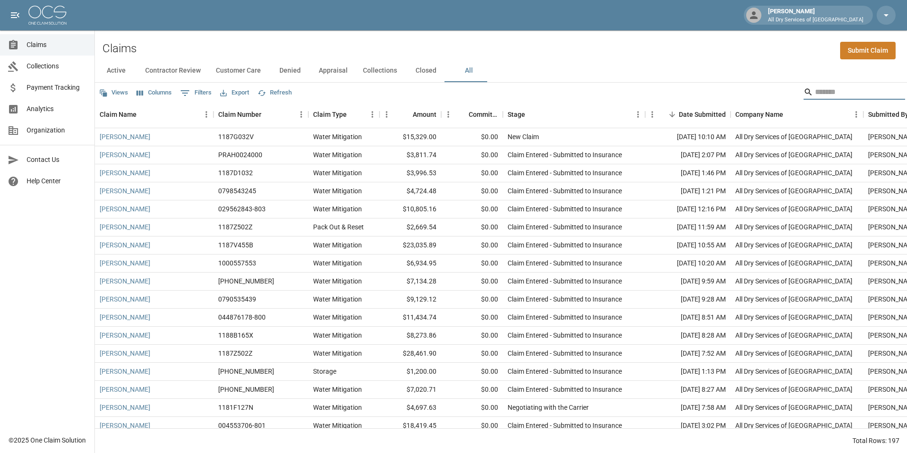
click at [837, 92] on input "Search" at bounding box center [853, 91] width 76 height 15
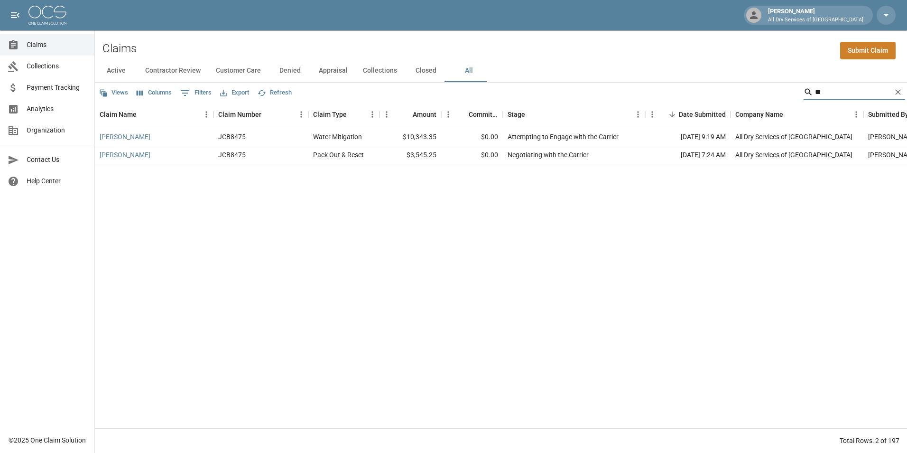
type input "*"
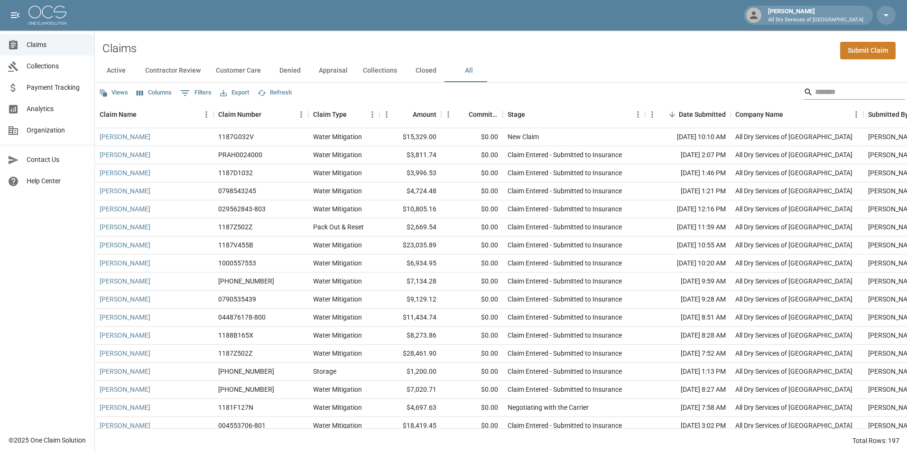
click at [831, 93] on input "Search" at bounding box center [853, 91] width 76 height 15
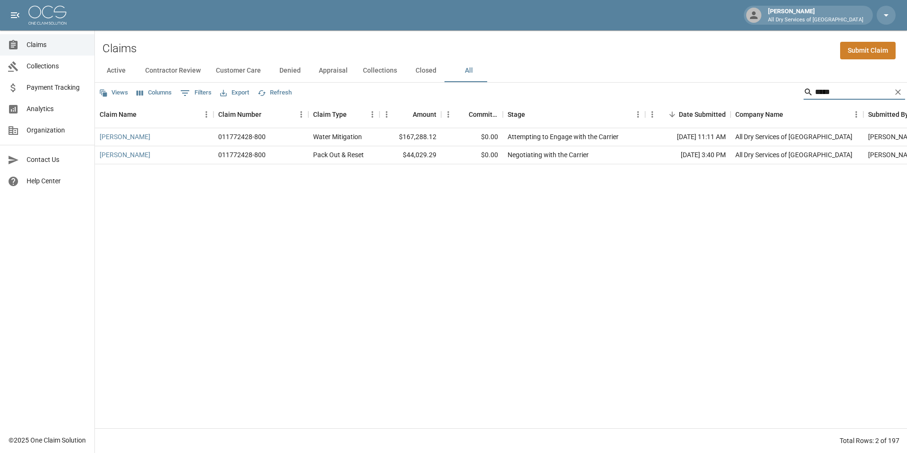
click at [856, 93] on input "*****" at bounding box center [853, 91] width 76 height 15
type input "*"
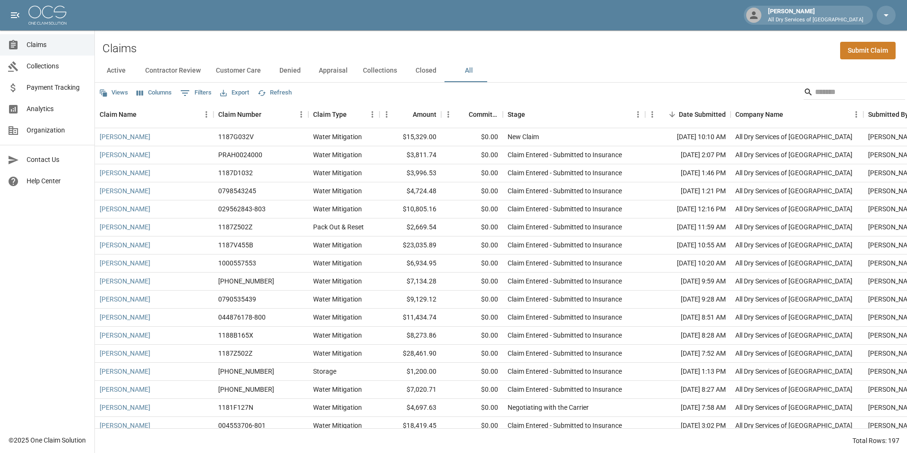
click at [839, 101] on div "Search" at bounding box center [855, 92] width 102 height 17
click at [837, 94] on input "Search" at bounding box center [853, 91] width 76 height 15
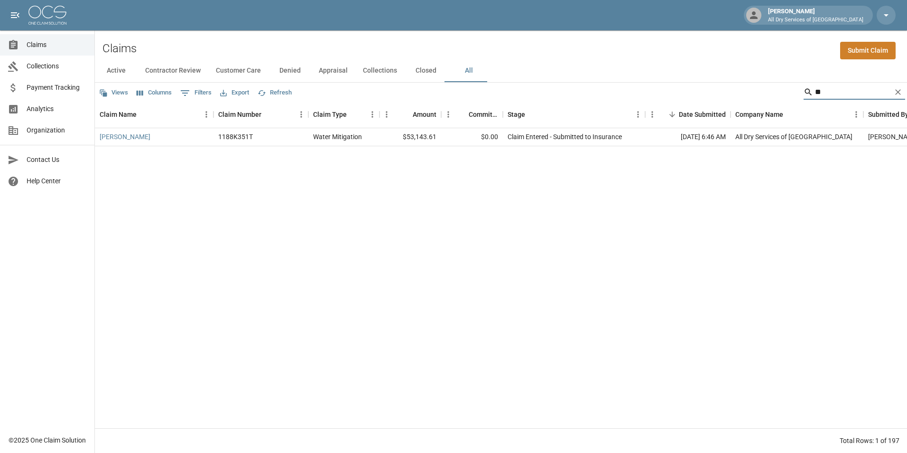
type input "*"
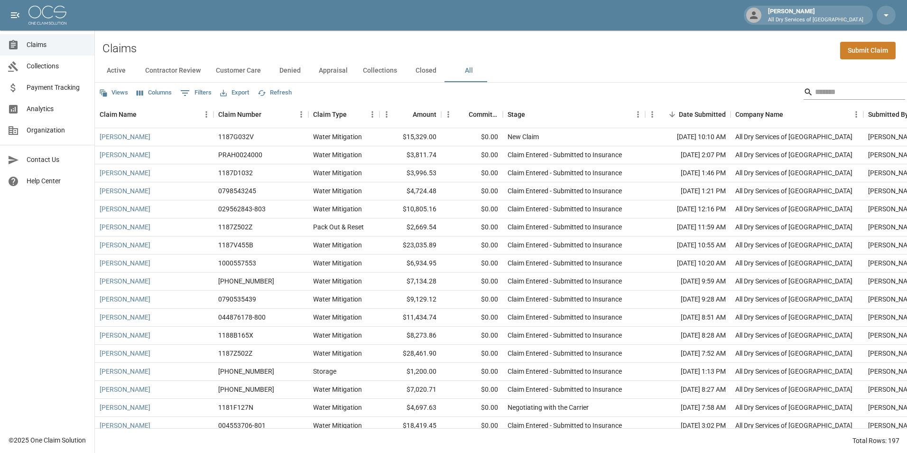
click at [824, 89] on input "Search" at bounding box center [853, 91] width 76 height 15
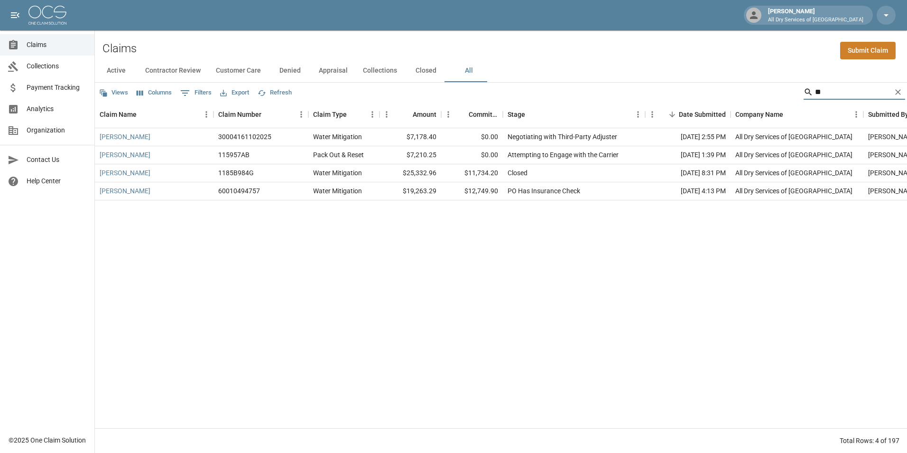
type input "*"
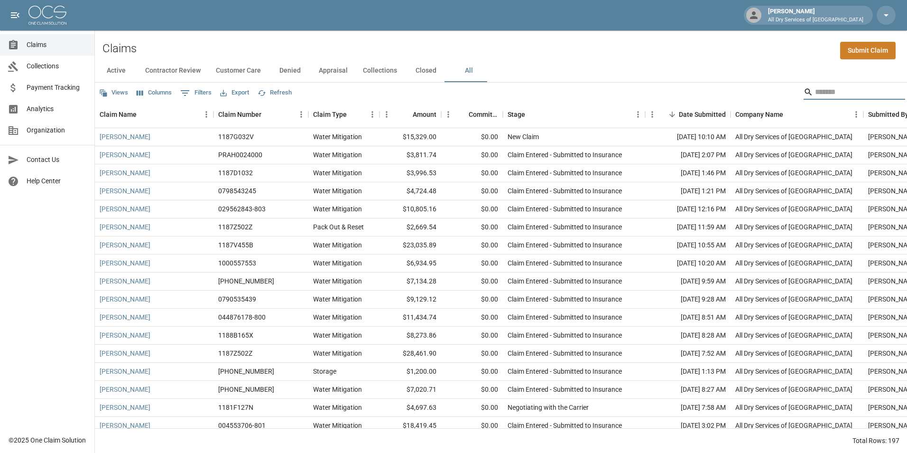
click at [825, 94] on input "Search" at bounding box center [853, 91] width 76 height 15
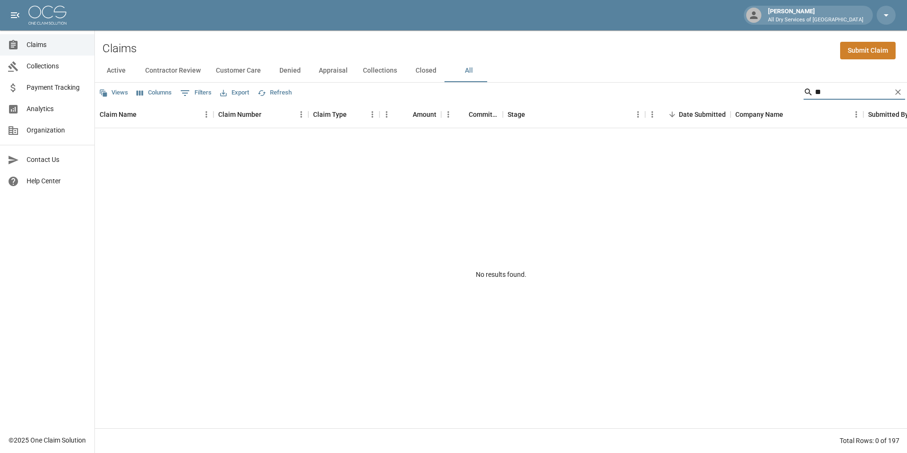
type input "*"
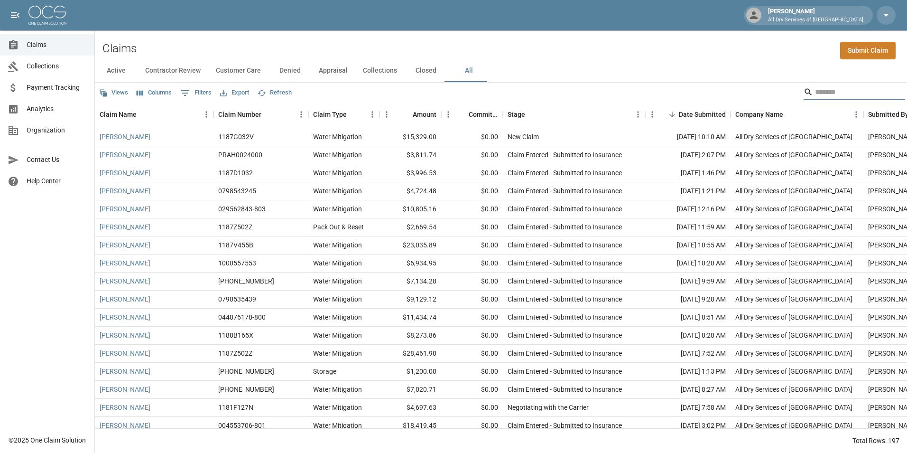
click at [827, 91] on input "Search" at bounding box center [853, 91] width 76 height 15
type input "*"
click at [826, 95] on input "Search" at bounding box center [853, 91] width 76 height 15
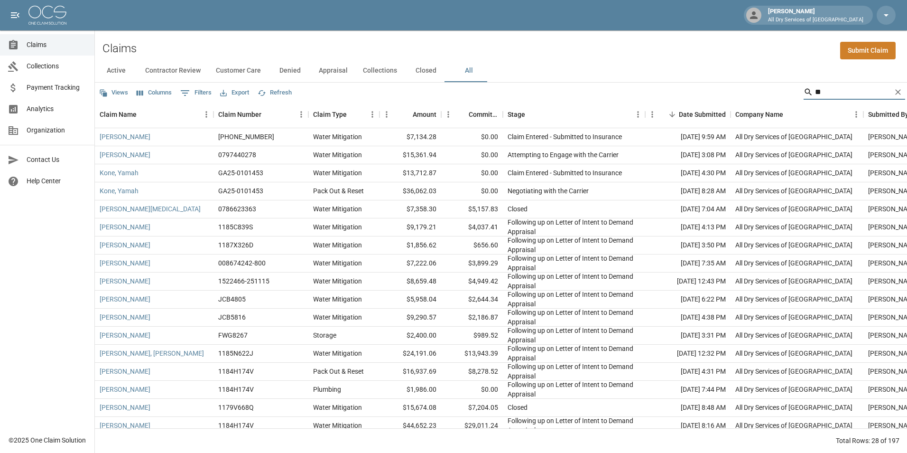
type input "*"
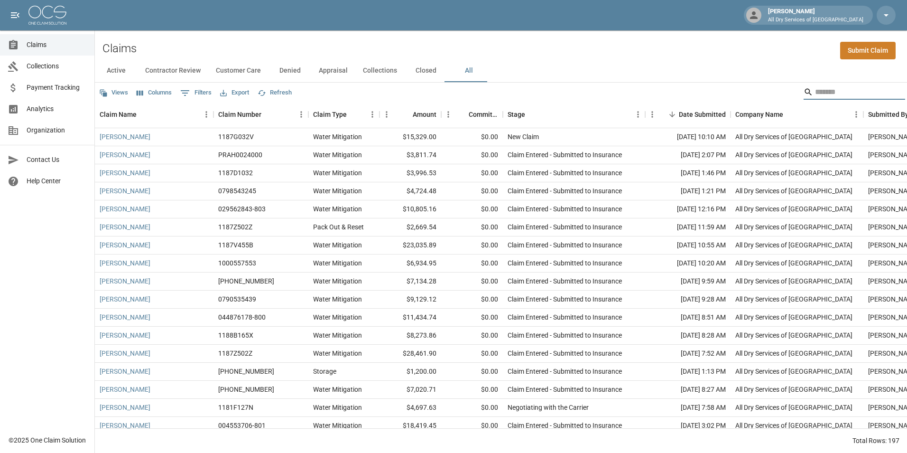
click at [824, 94] on input "Search" at bounding box center [853, 91] width 76 height 15
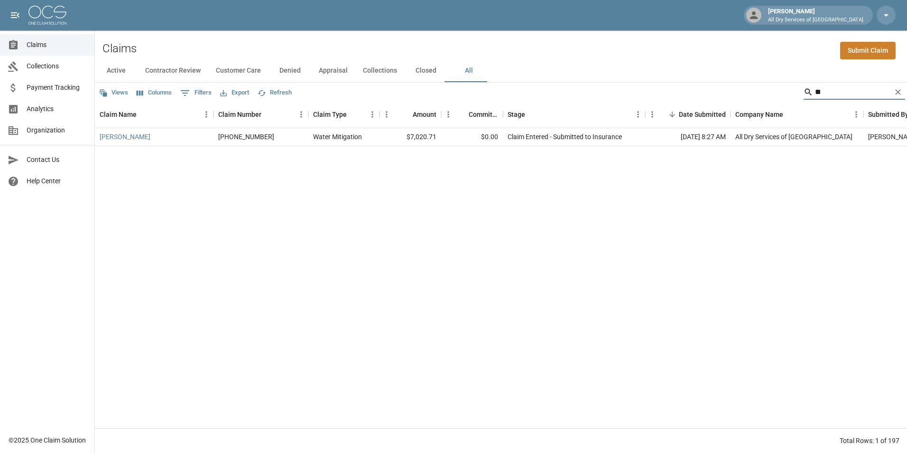
type input "*"
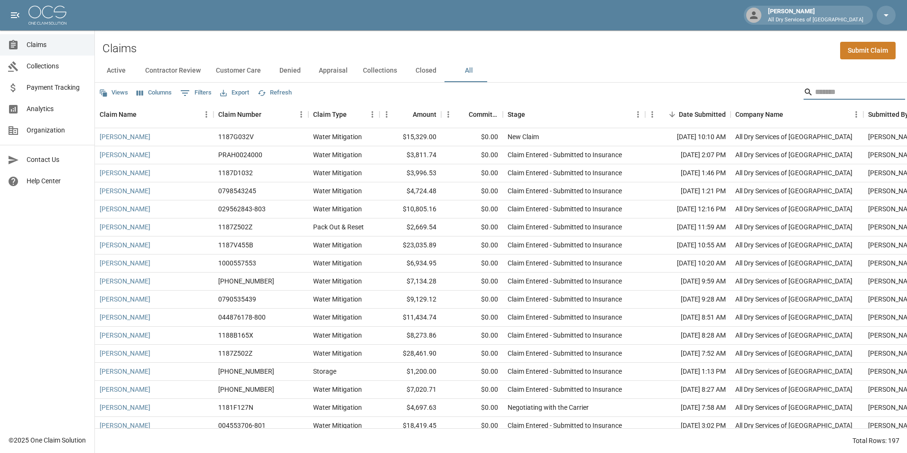
click at [846, 91] on input "Search" at bounding box center [853, 91] width 76 height 15
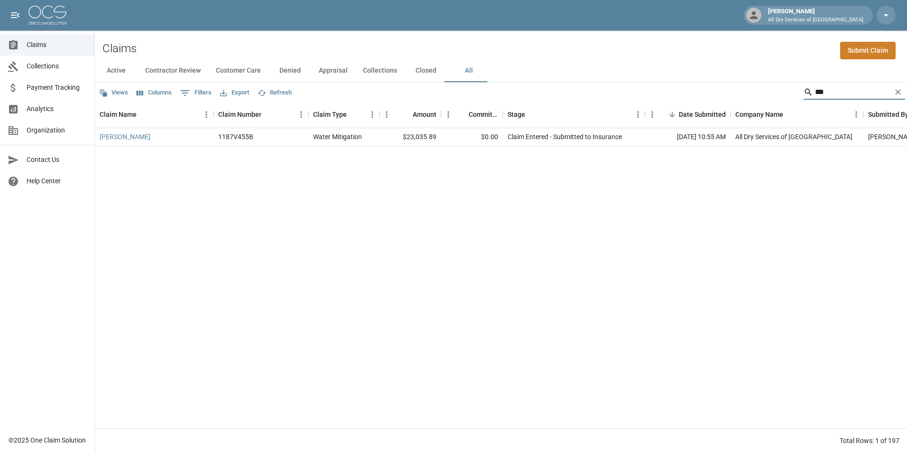
click at [837, 91] on input "***" at bounding box center [853, 91] width 76 height 15
type input "*"
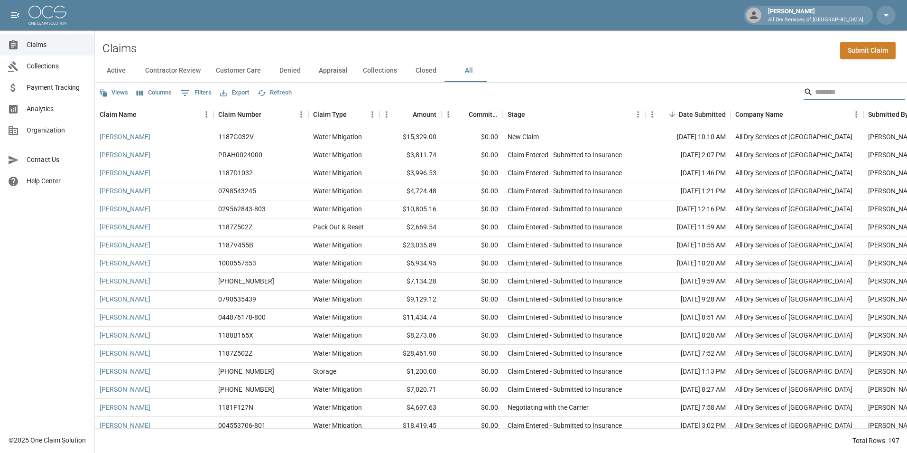
click at [831, 92] on input "Search" at bounding box center [853, 91] width 76 height 15
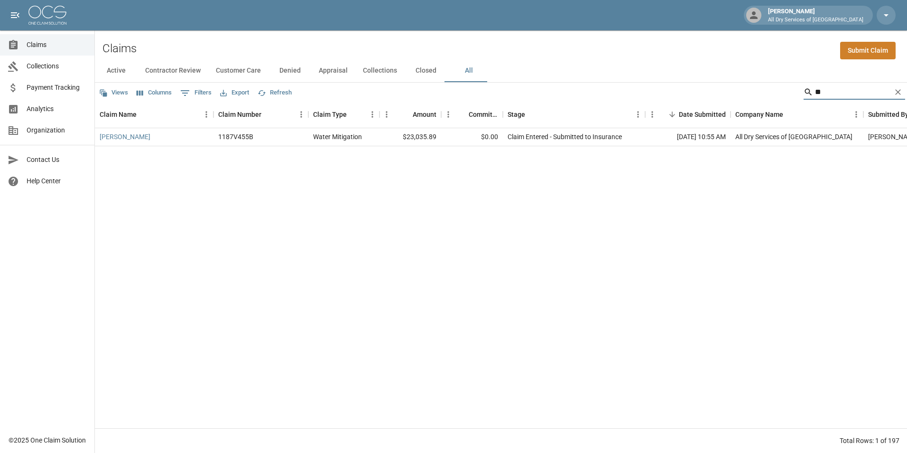
type input "*"
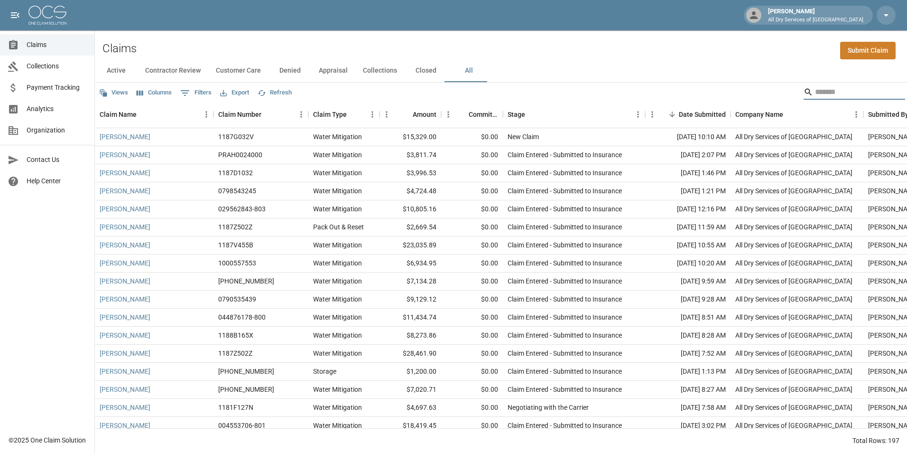
click at [826, 91] on input "Search" at bounding box center [853, 91] width 76 height 15
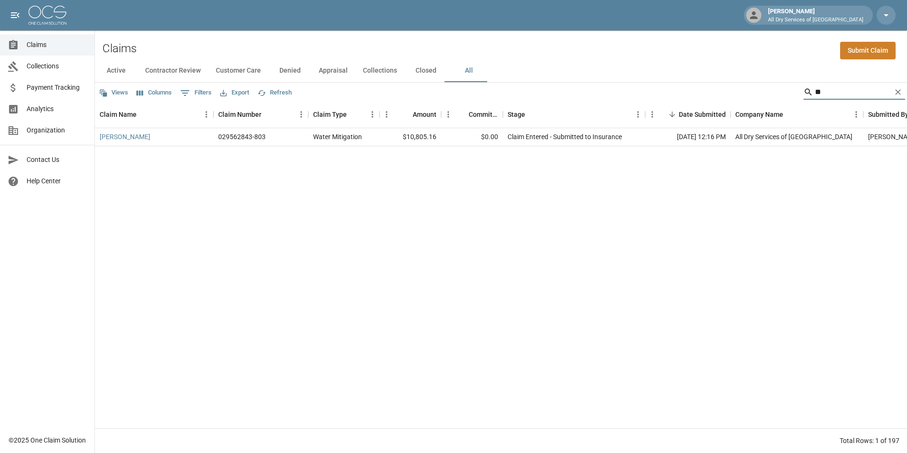
type input "*"
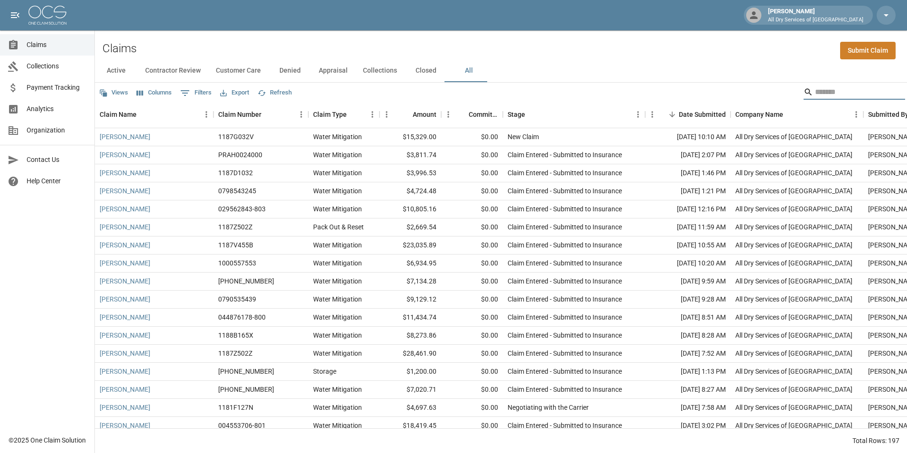
click at [824, 93] on input "Search" at bounding box center [853, 91] width 76 height 15
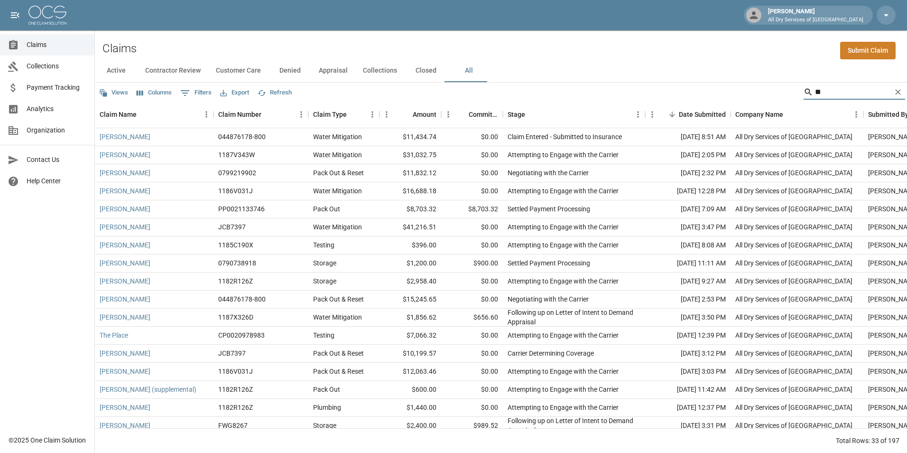
type input "*"
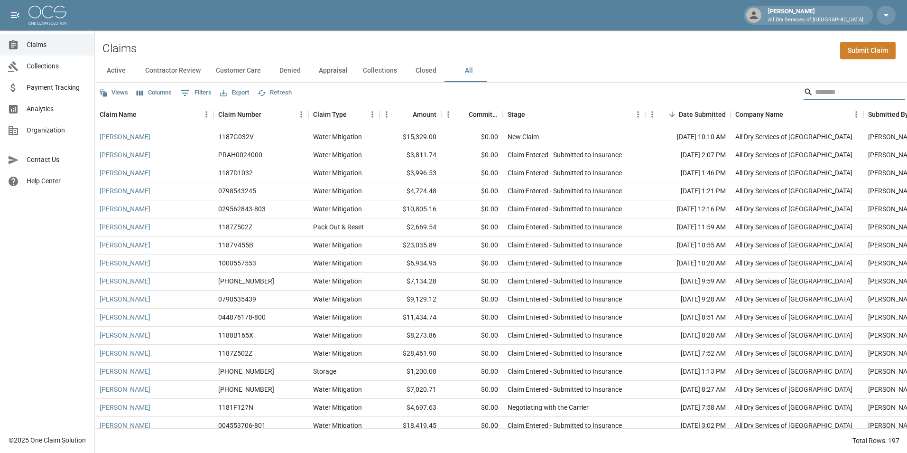
click at [835, 90] on input "Search" at bounding box center [853, 91] width 76 height 15
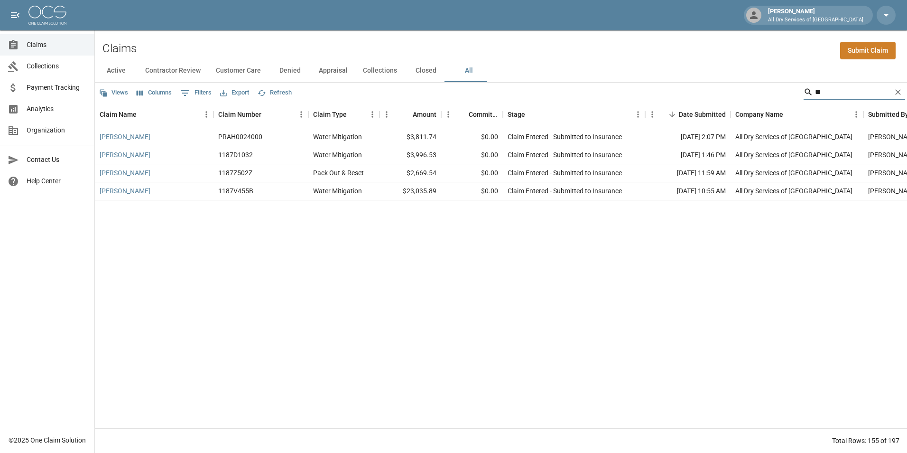
type input "*"
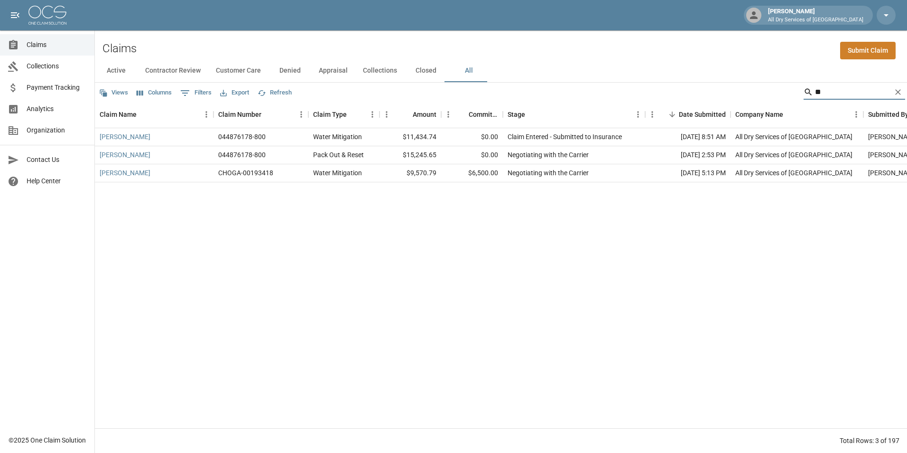
type input "*"
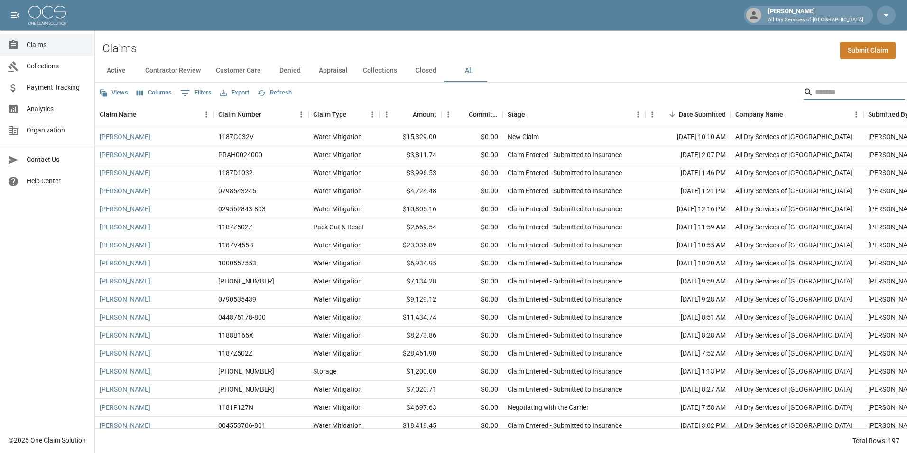
click at [58, 103] on link "Analytics" at bounding box center [47, 108] width 94 height 21
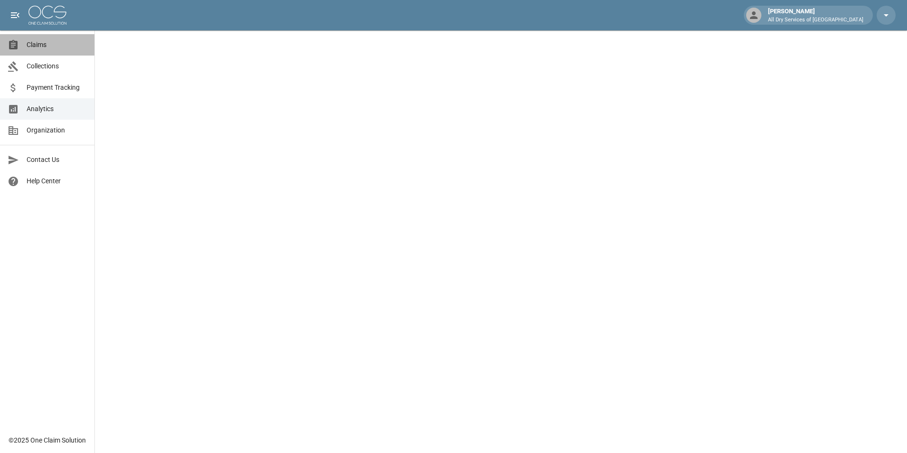
click at [45, 39] on link "Claims" at bounding box center [47, 44] width 94 height 21
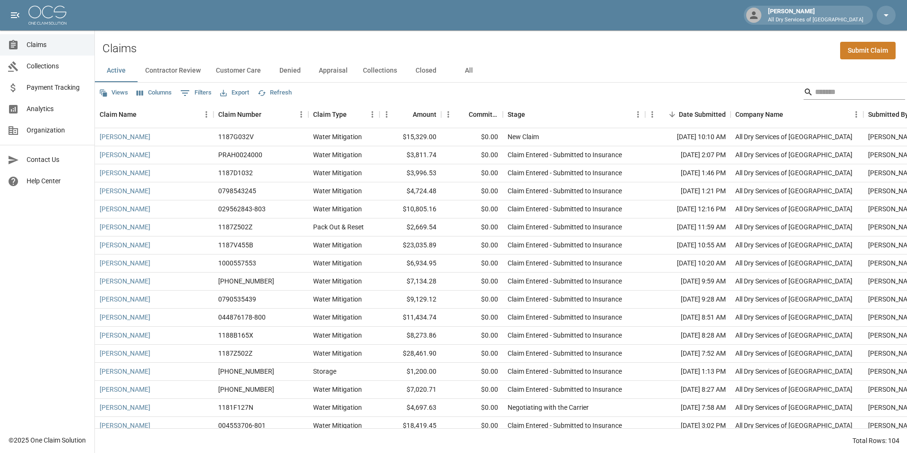
click at [857, 90] on input "Search" at bounding box center [853, 91] width 76 height 15
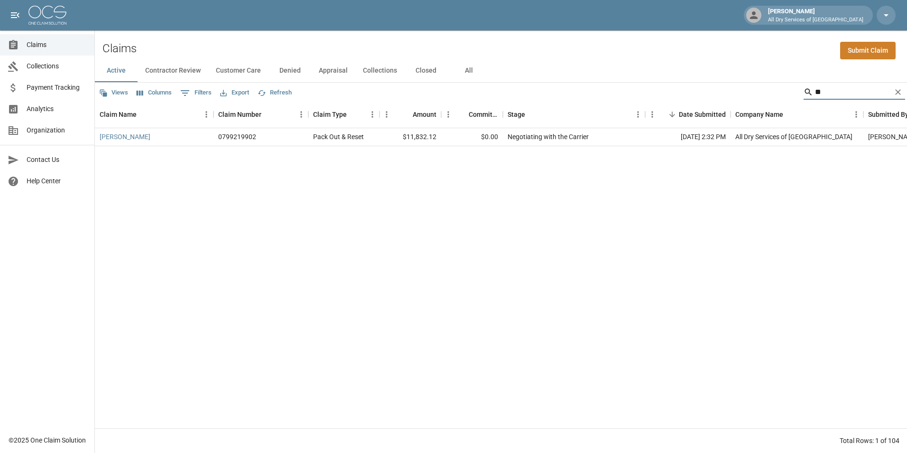
type input "*"
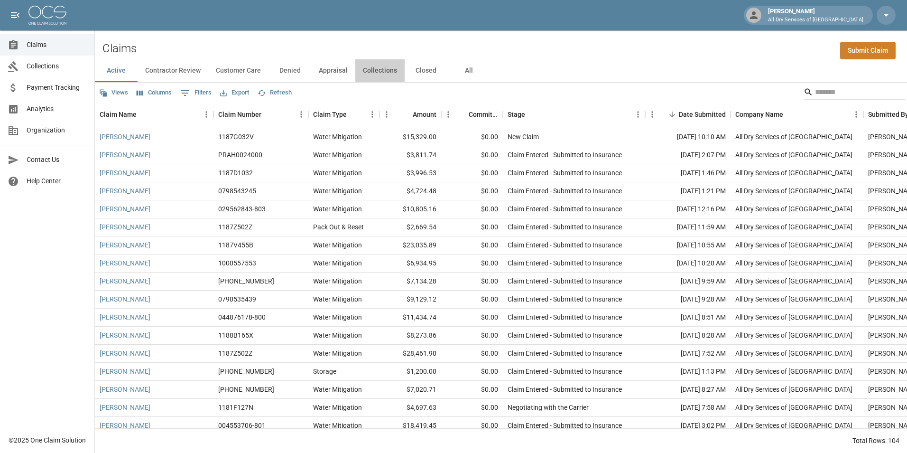
click at [383, 72] on button "Collections" at bounding box center [379, 70] width 49 height 23
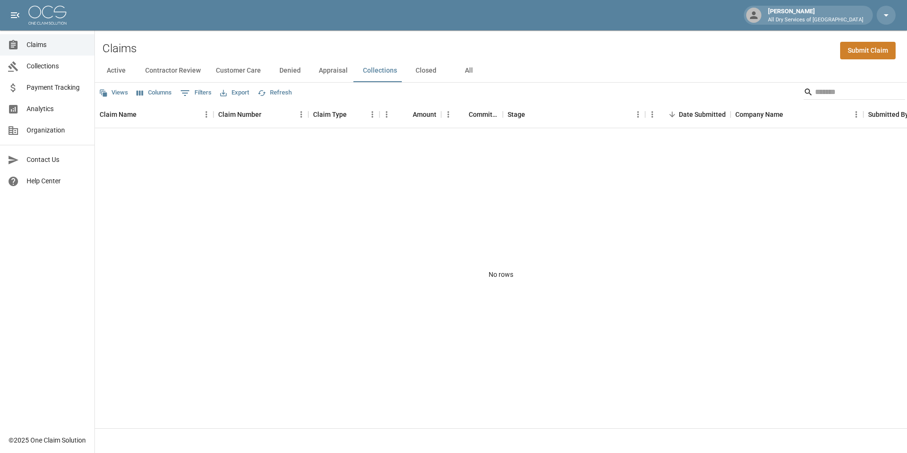
click at [46, 106] on span "Analytics" at bounding box center [57, 109] width 60 height 10
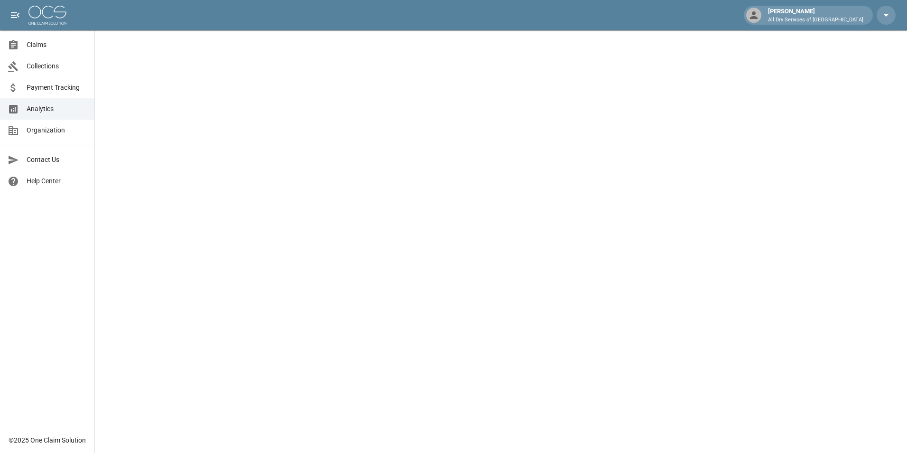
click at [54, 40] on span "Claims" at bounding box center [57, 45] width 60 height 10
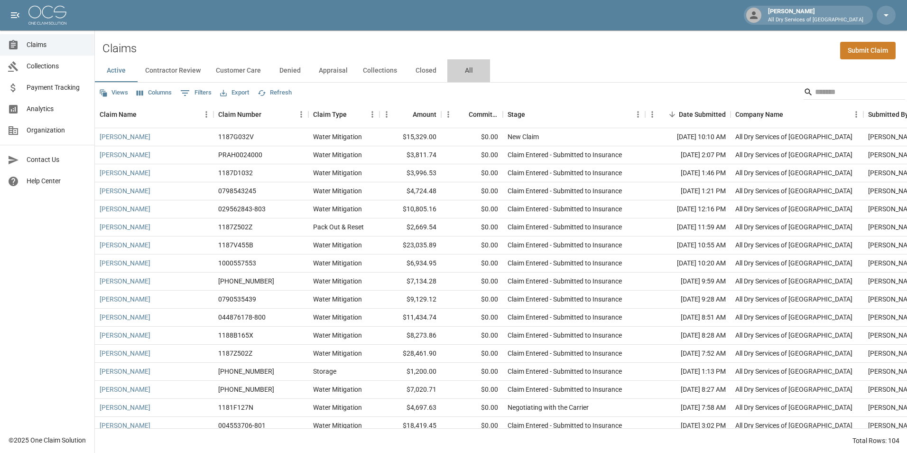
click at [467, 69] on button "All" at bounding box center [468, 70] width 43 height 23
